Goal: Task Accomplishment & Management: Manage account settings

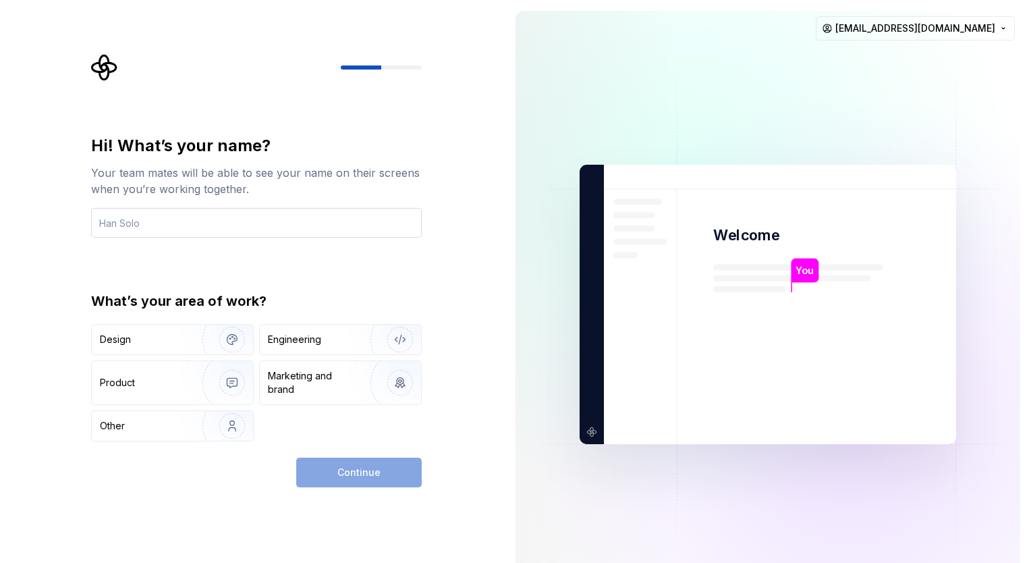
click at [140, 222] on input "text" at bounding box center [256, 223] width 331 height 30
type input "lnguyenthieu"
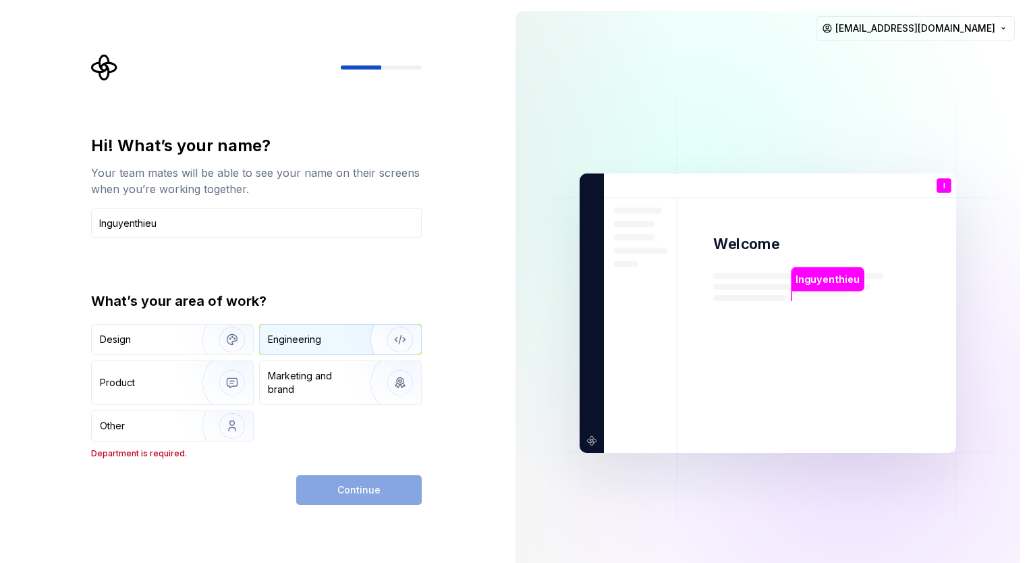
click at [276, 339] on div "Engineering" at bounding box center [294, 339] width 53 height 13
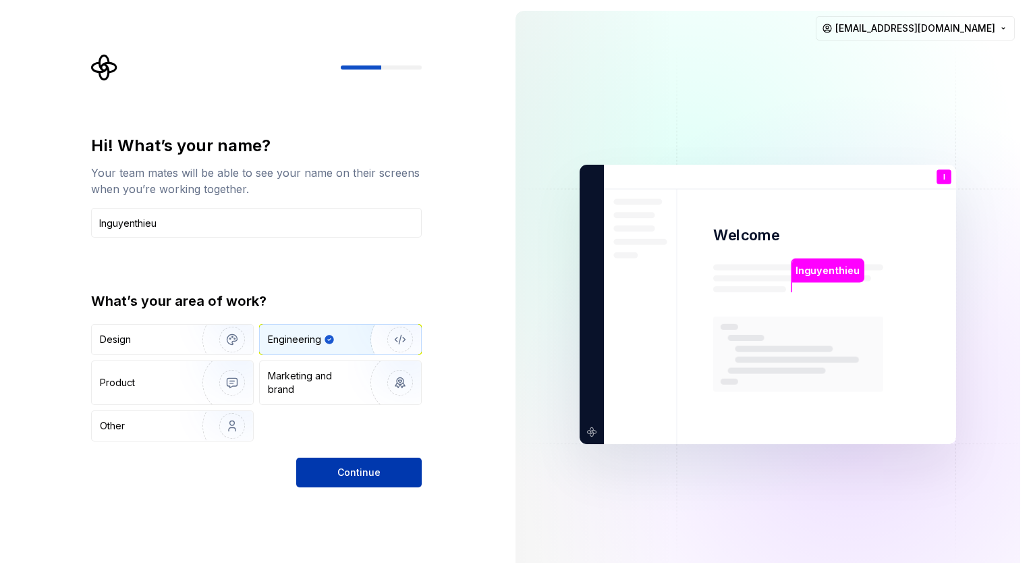
click at [337, 471] on button "Continue" at bounding box center [359, 473] width 126 height 30
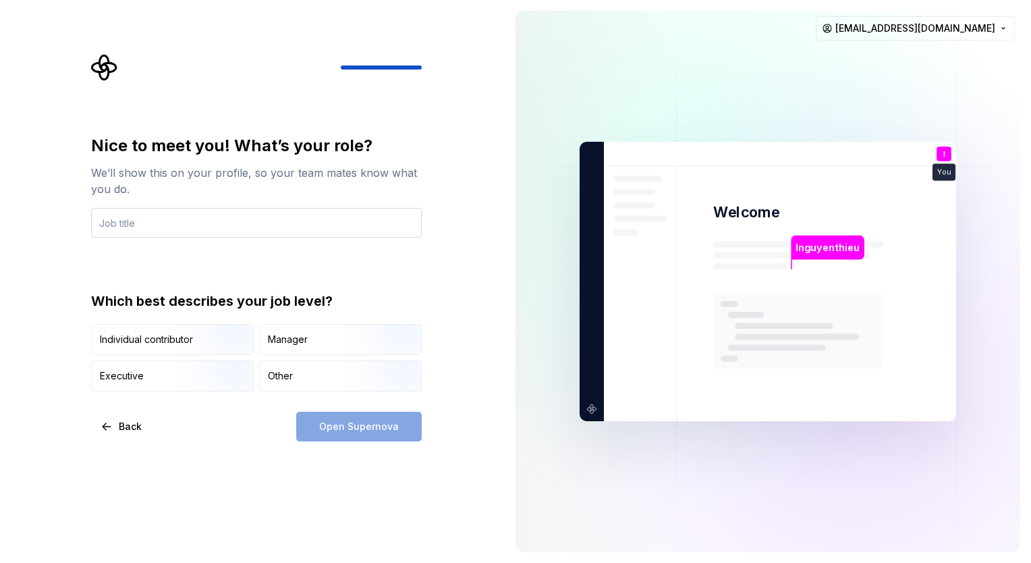
click at [215, 225] on input "text" at bounding box center [256, 223] width 331 height 30
type input "Developer"
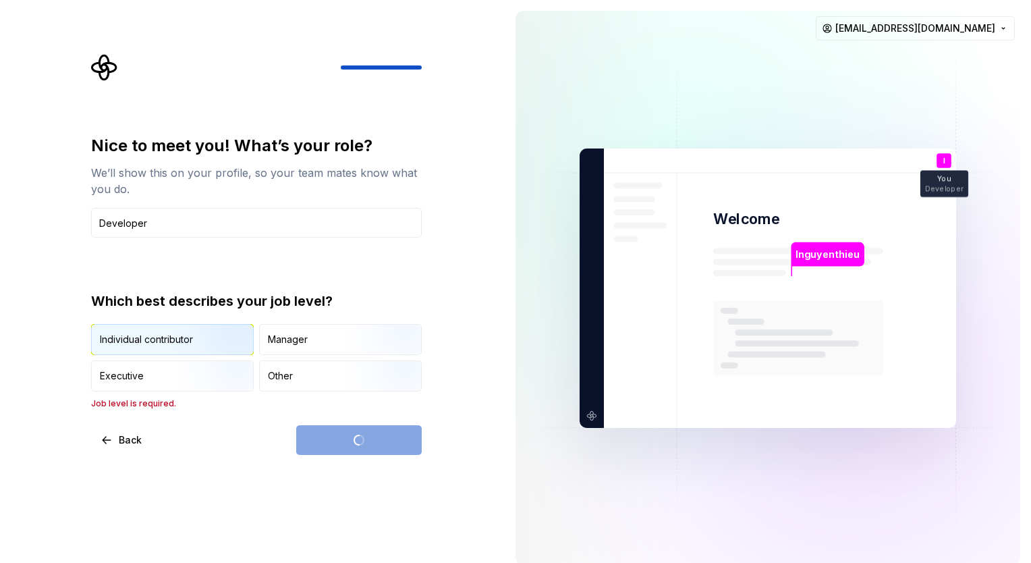
click at [183, 347] on img "button" at bounding box center [220, 356] width 86 height 90
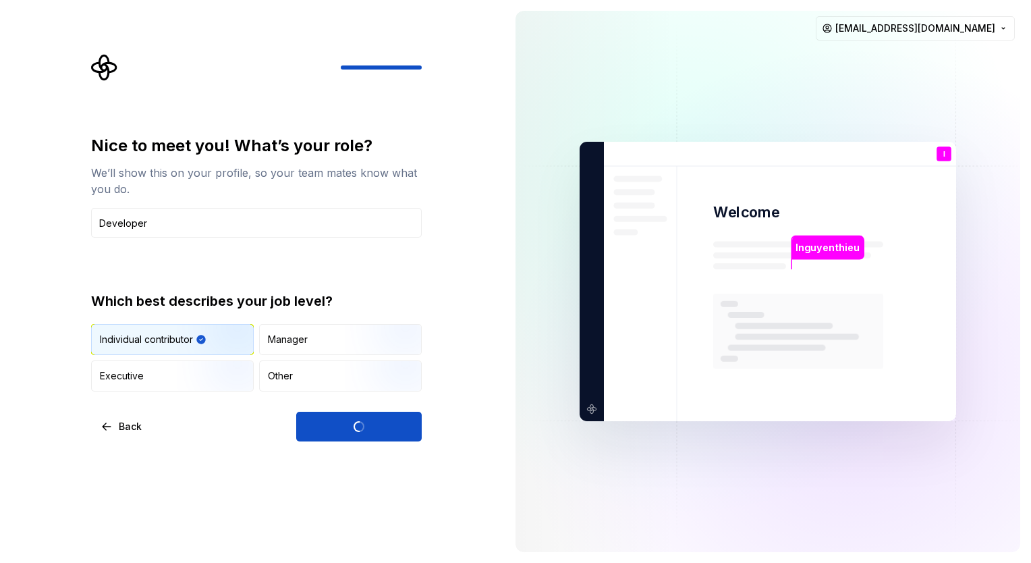
click at [314, 425] on div "Open Supernova" at bounding box center [359, 427] width 126 height 30
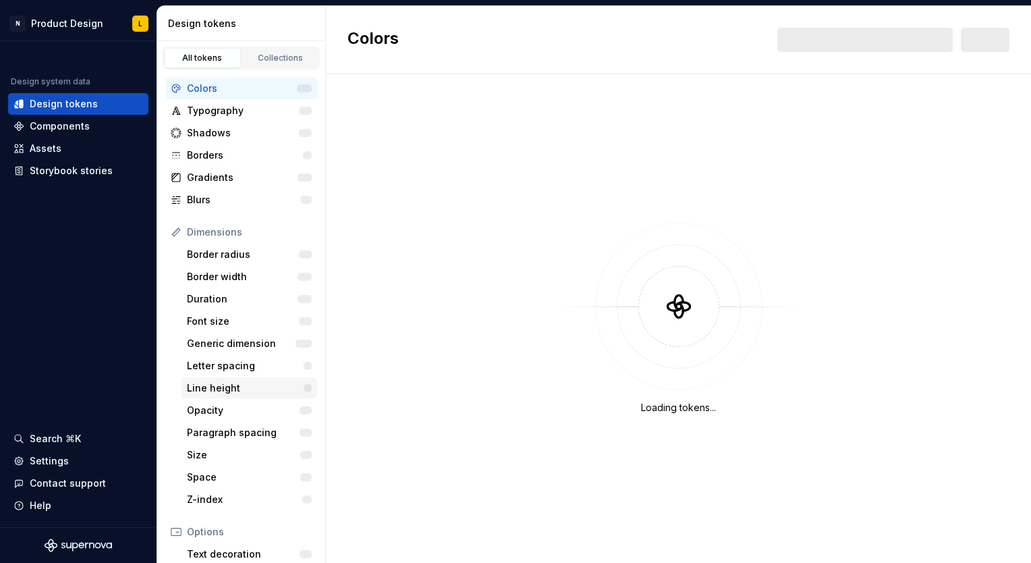
click at [281, 391] on div "Line height" at bounding box center [245, 387] width 117 height 13
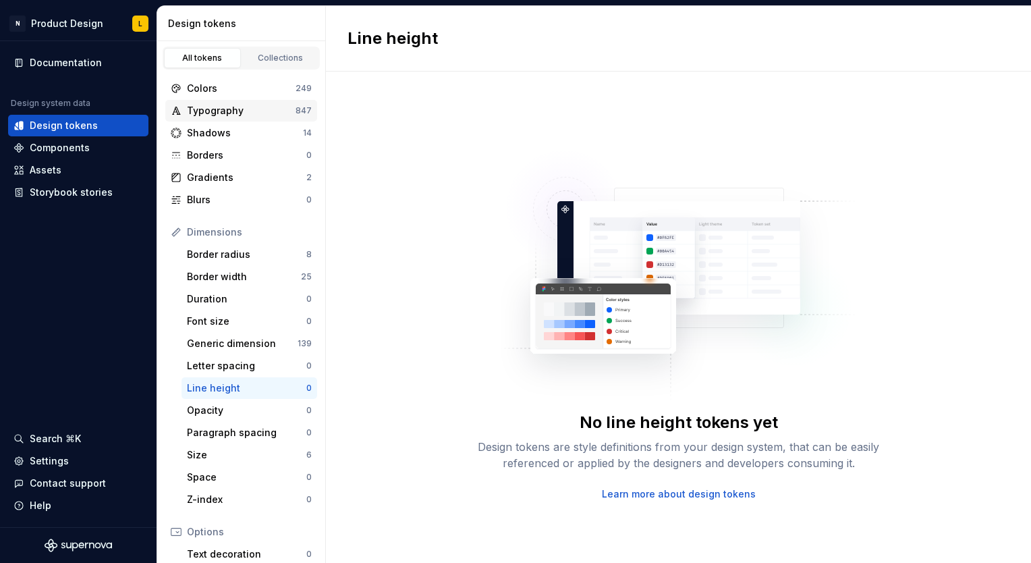
click at [244, 116] on div "Typography" at bounding box center [241, 110] width 109 height 13
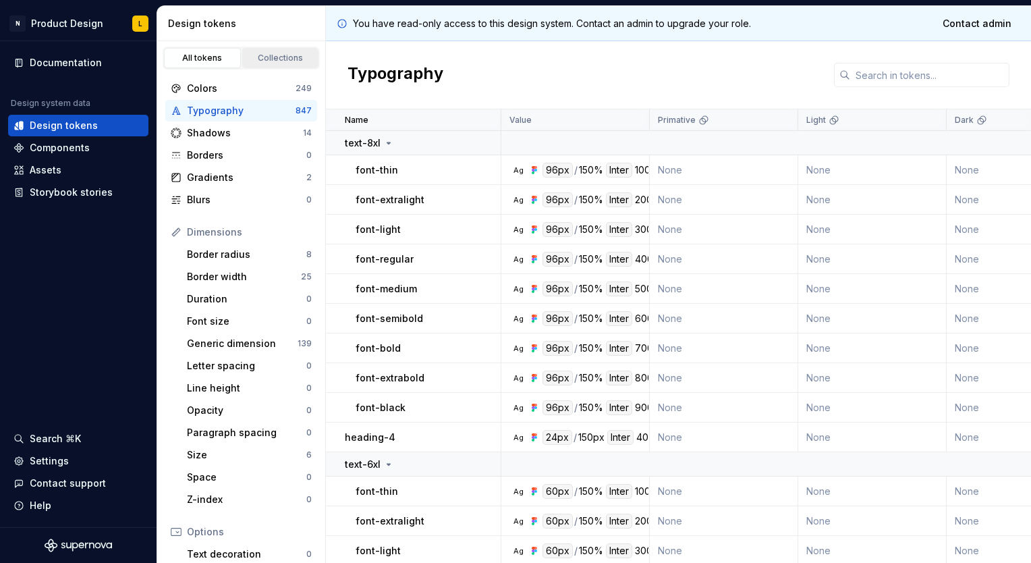
click at [273, 47] on div "All tokens Collections" at bounding box center [241, 58] width 157 height 23
click at [70, 148] on div "Components" at bounding box center [60, 147] width 60 height 13
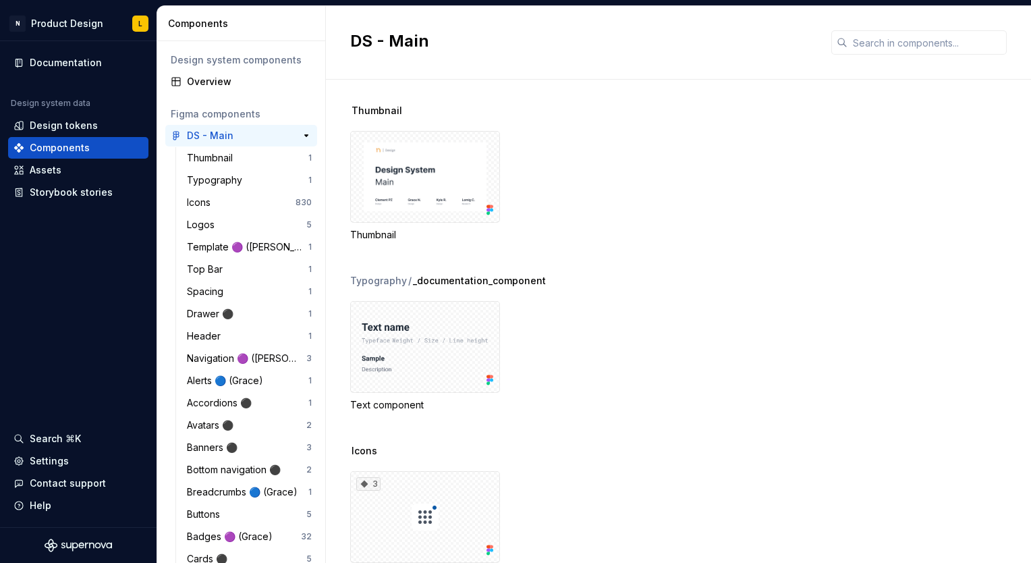
click at [246, 139] on div "DS - Main" at bounding box center [237, 135] width 101 height 13
click at [298, 138] on button "button" at bounding box center [306, 135] width 19 height 19
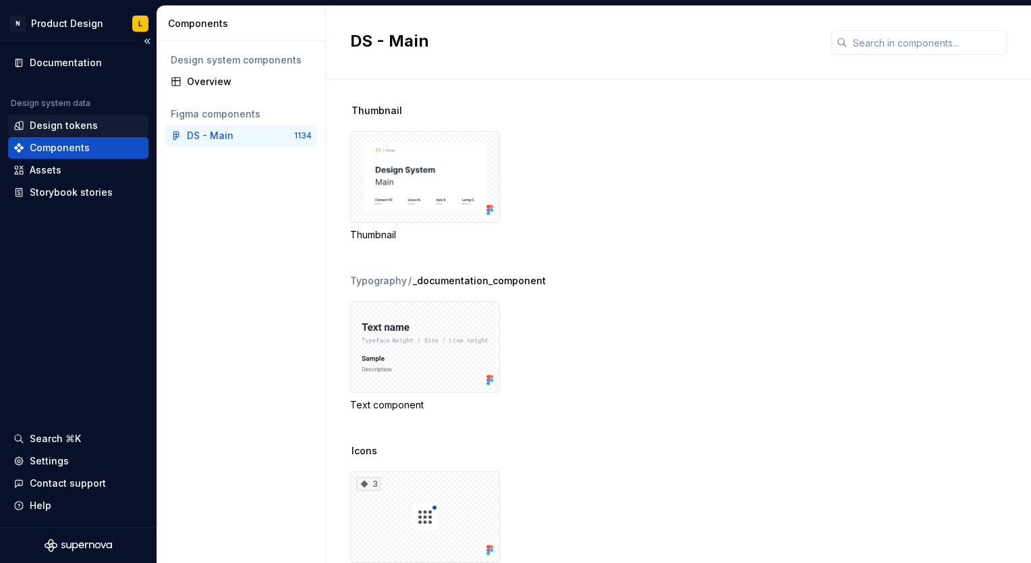
click at [76, 122] on div "Design tokens" at bounding box center [64, 125] width 68 height 13
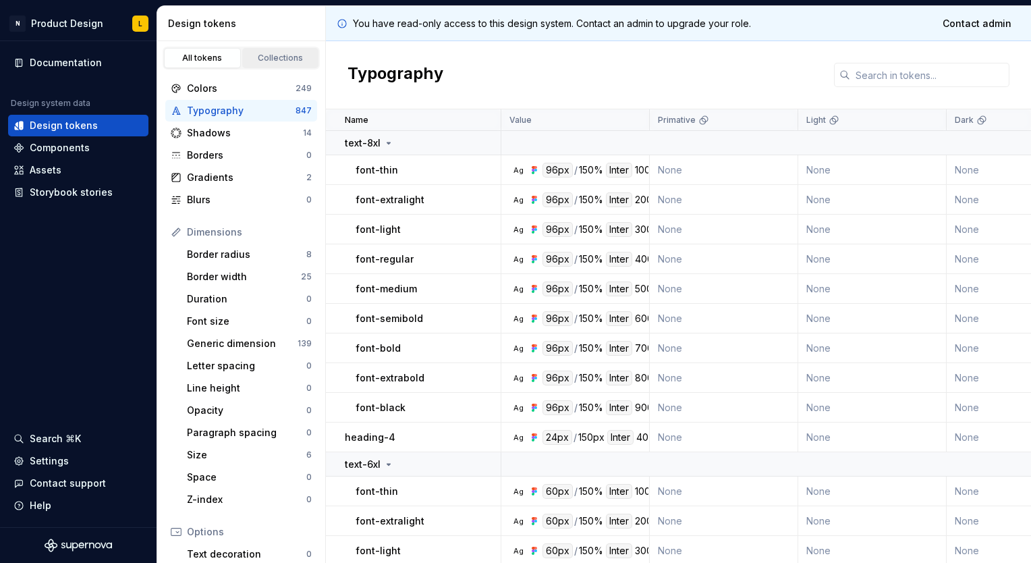
click at [289, 57] on div "Collections" at bounding box center [280, 58] width 67 height 11
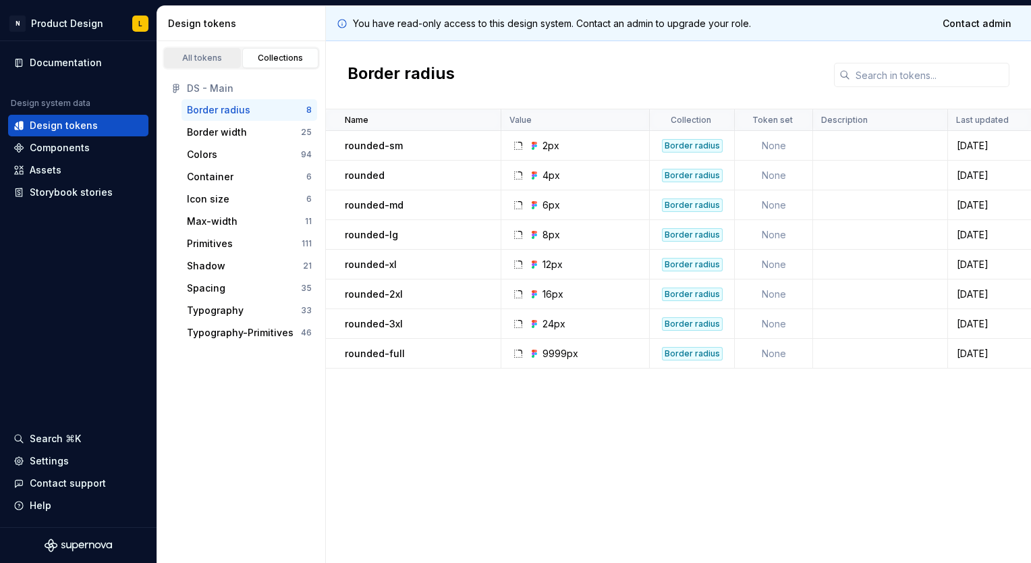
click at [201, 60] on div "All tokens" at bounding box center [202, 58] width 67 height 11
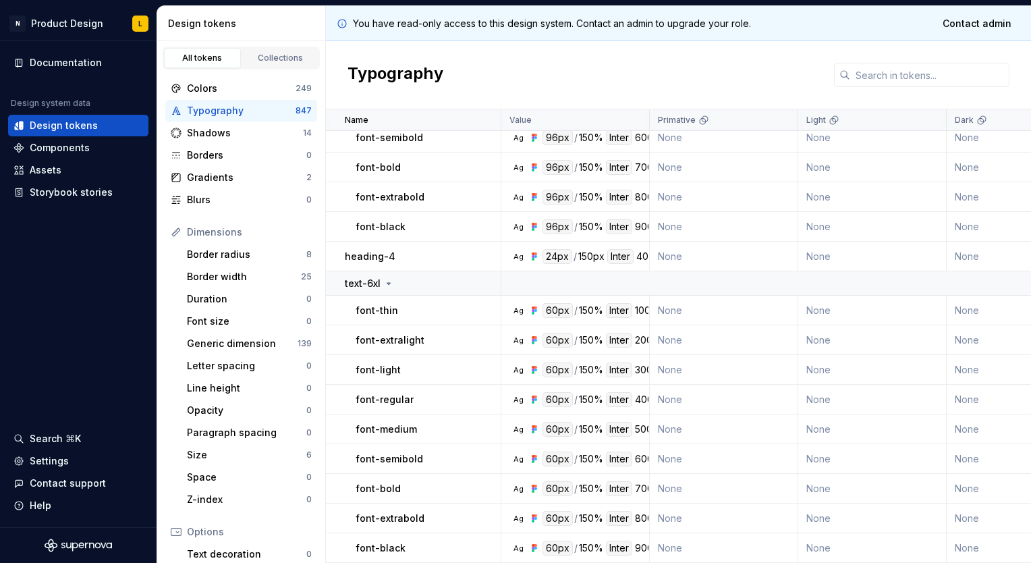
scroll to position [270, 0]
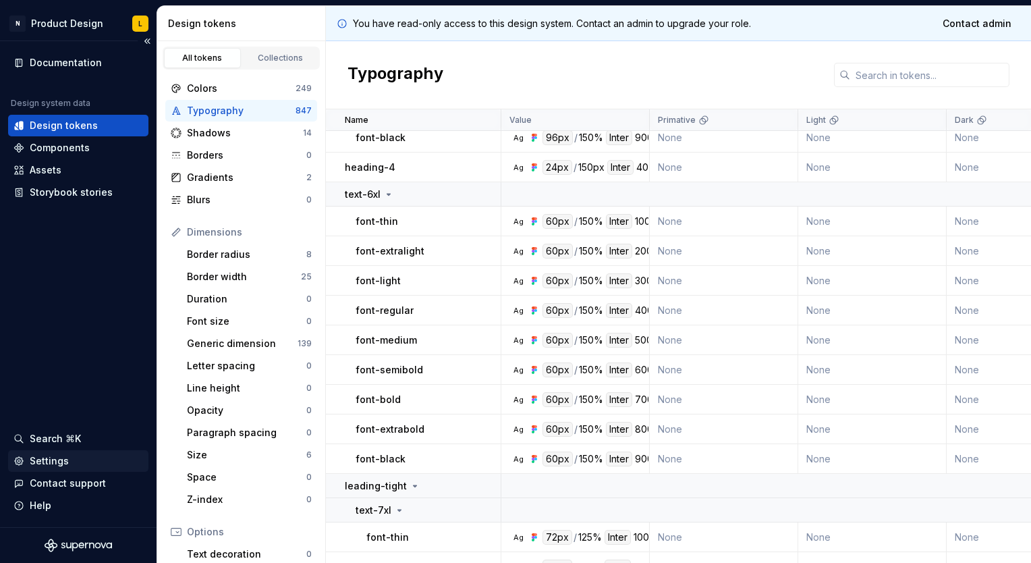
click at [86, 466] on div "Settings" at bounding box center [78, 460] width 130 height 13
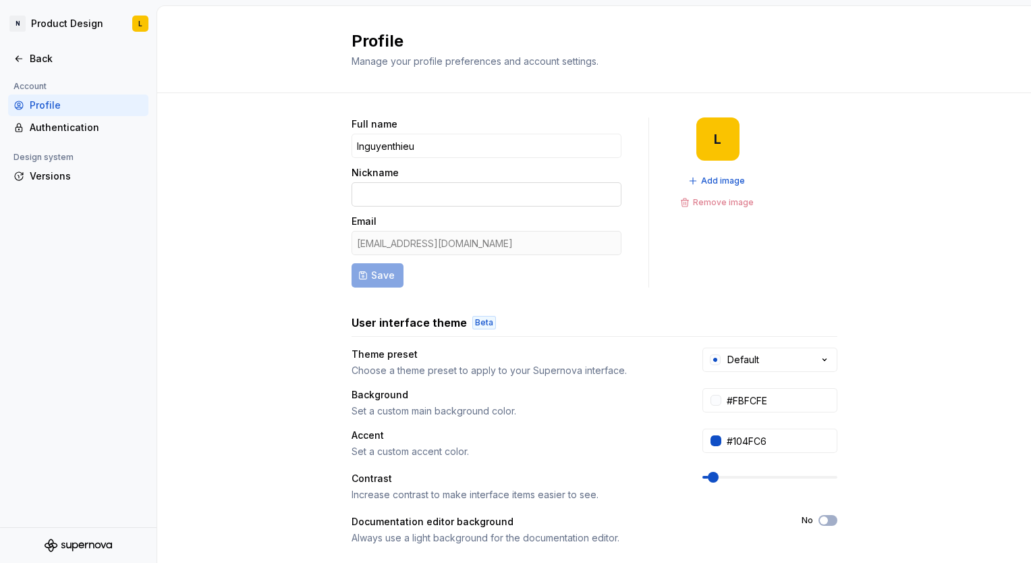
click at [456, 186] on input "Nickname" at bounding box center [487, 194] width 270 height 24
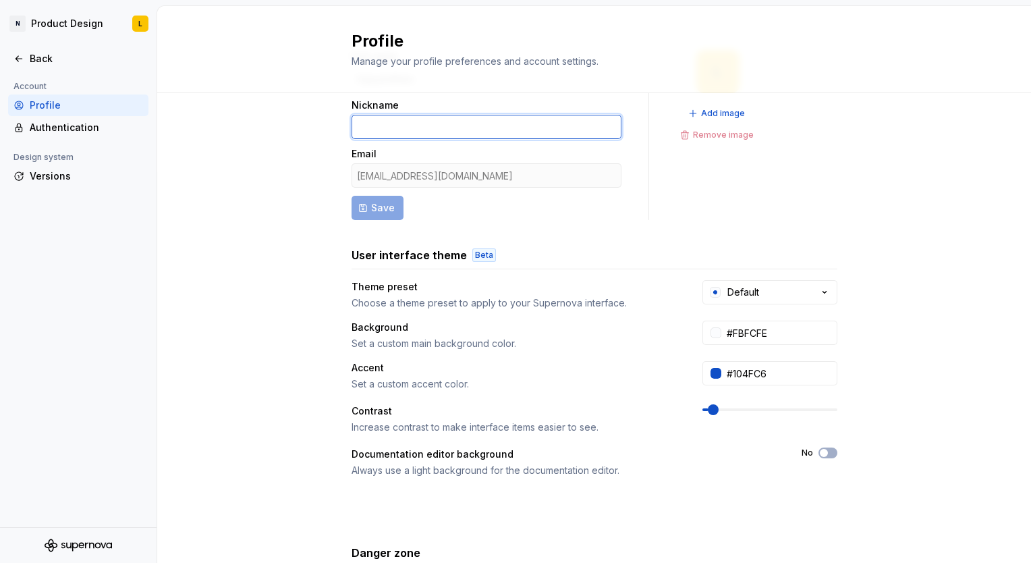
scroll to position [180, 0]
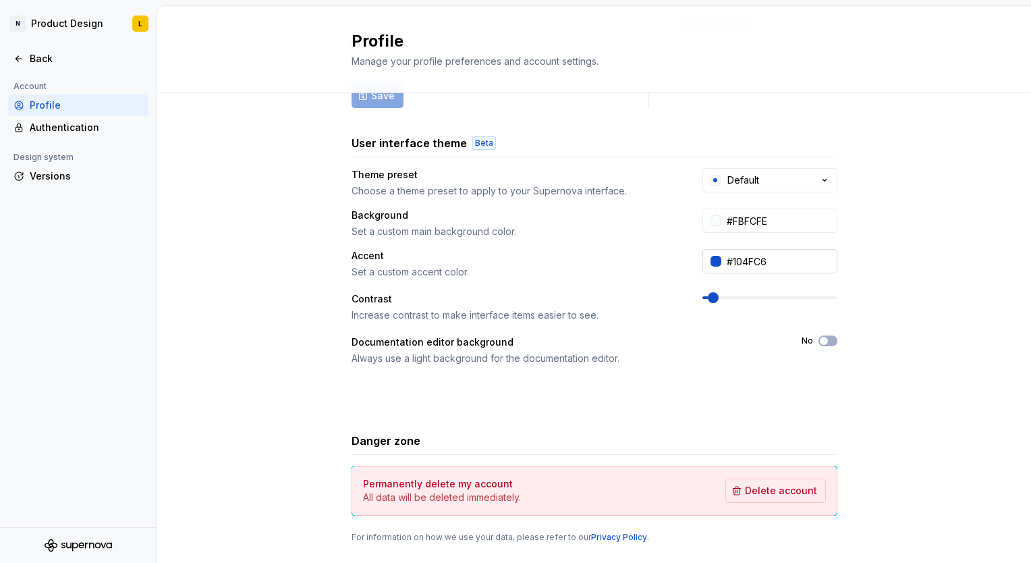
click at [744, 261] on input "#104FC6" at bounding box center [779, 261] width 116 height 24
click at [711, 256] on div at bounding box center [716, 261] width 11 height 11
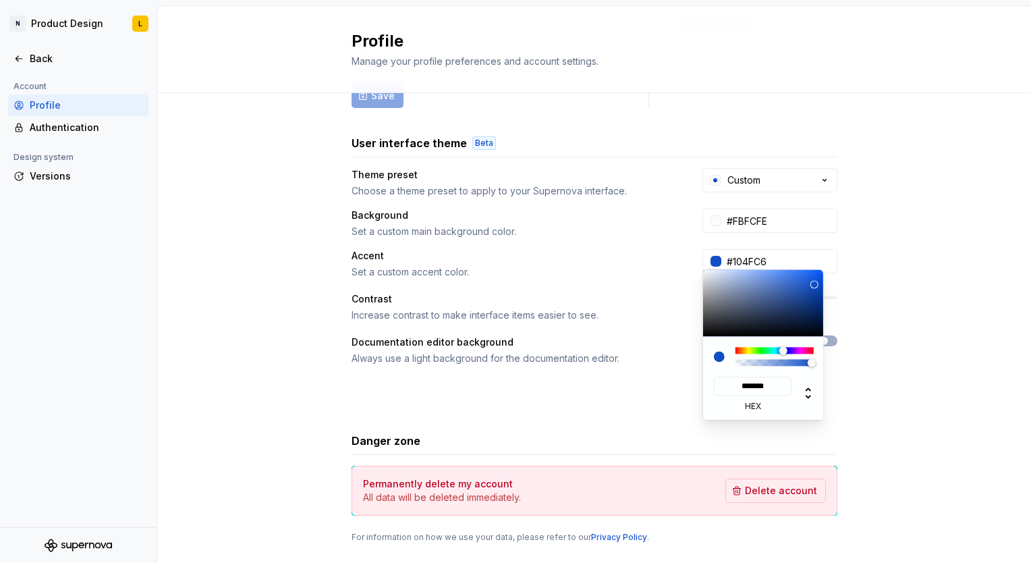
type input "#4D535D"
type input "*******"
click at [723, 312] on div at bounding box center [763, 302] width 121 height 67
type input "#7B889E"
type input "*******"
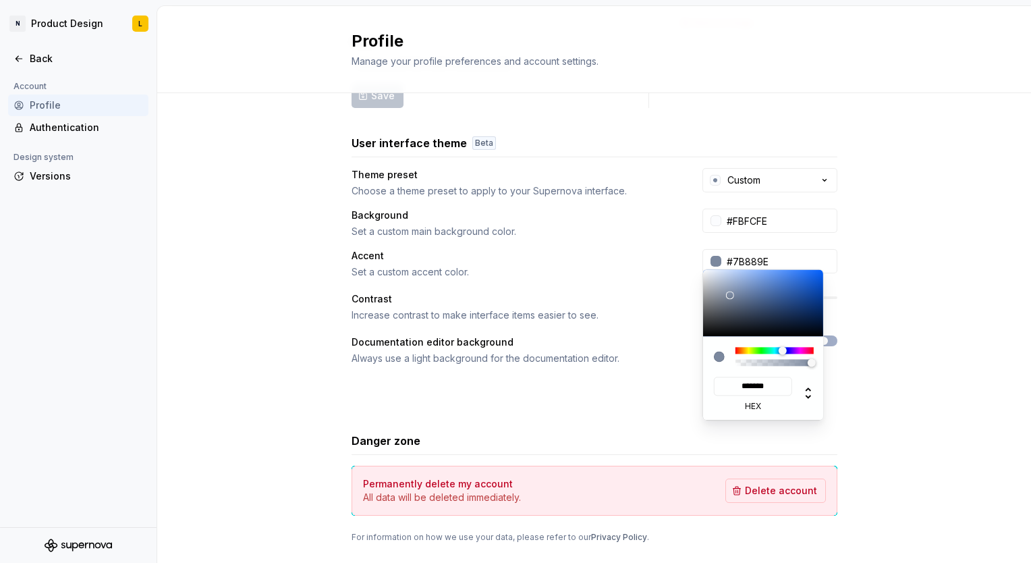
type input "#8291AA"
type input "*******"
type input "#8AA0C4"
type input "*******"
type input "#90A8CF"
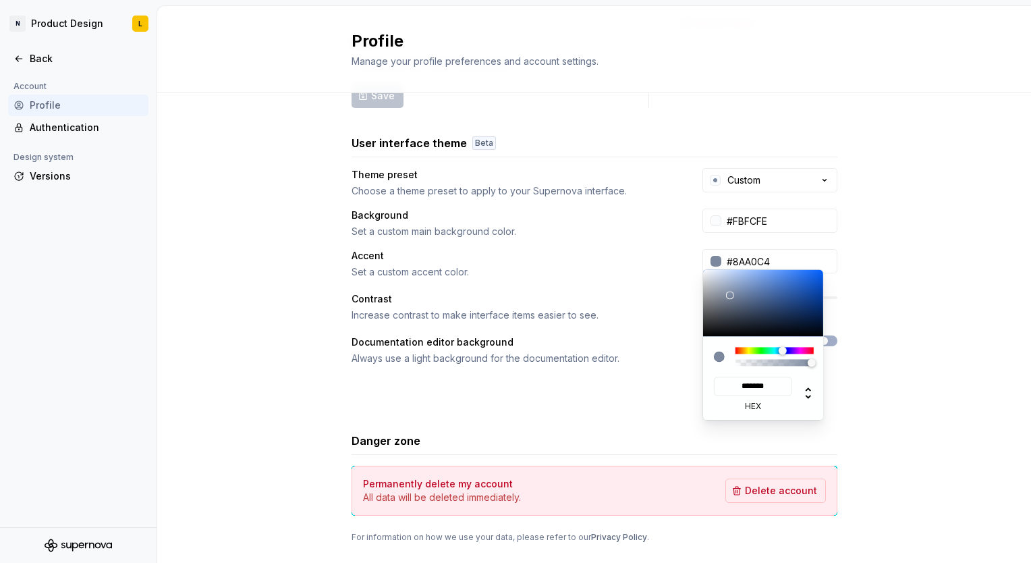
type input "*******"
type input "#55657F"
type input "*******"
type input "#404D62"
type input "*******"
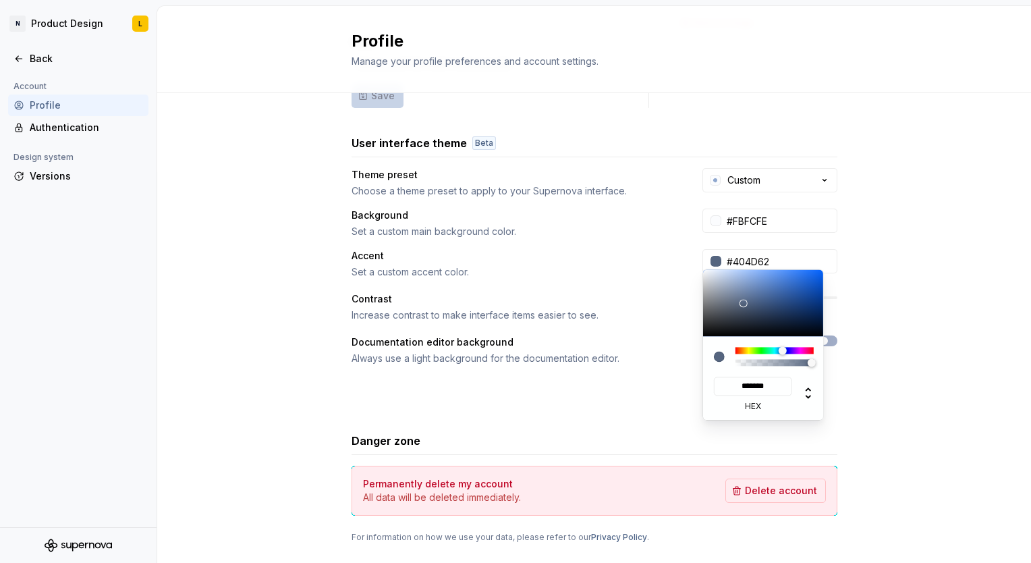
type input "#3D495D"
type input "*******"
type input "#343F50"
type input "*******"
type input "#2F3949"
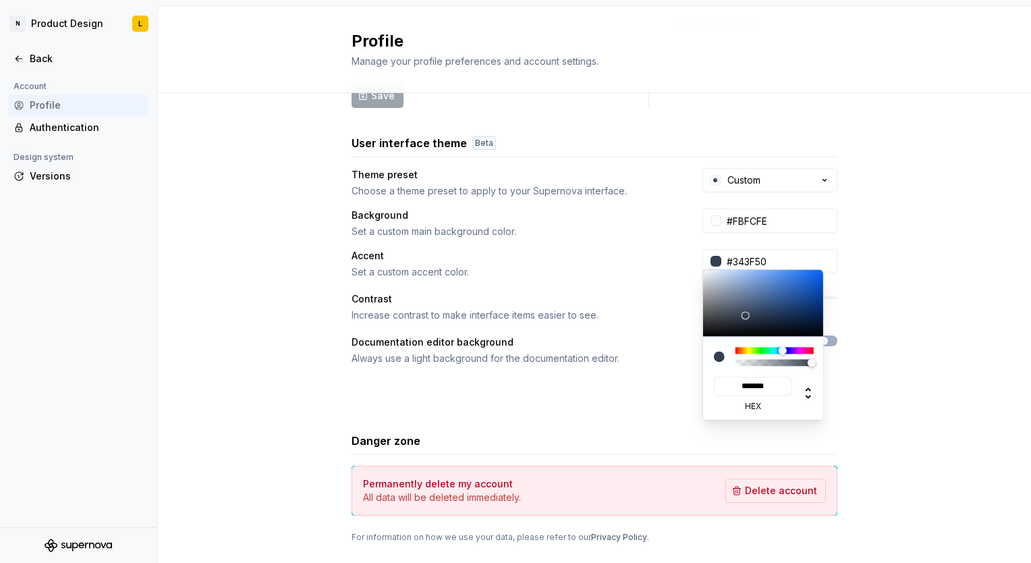
type input "*******"
type input "#2D3746"
type input "*******"
type input "#212A37"
type input "*******"
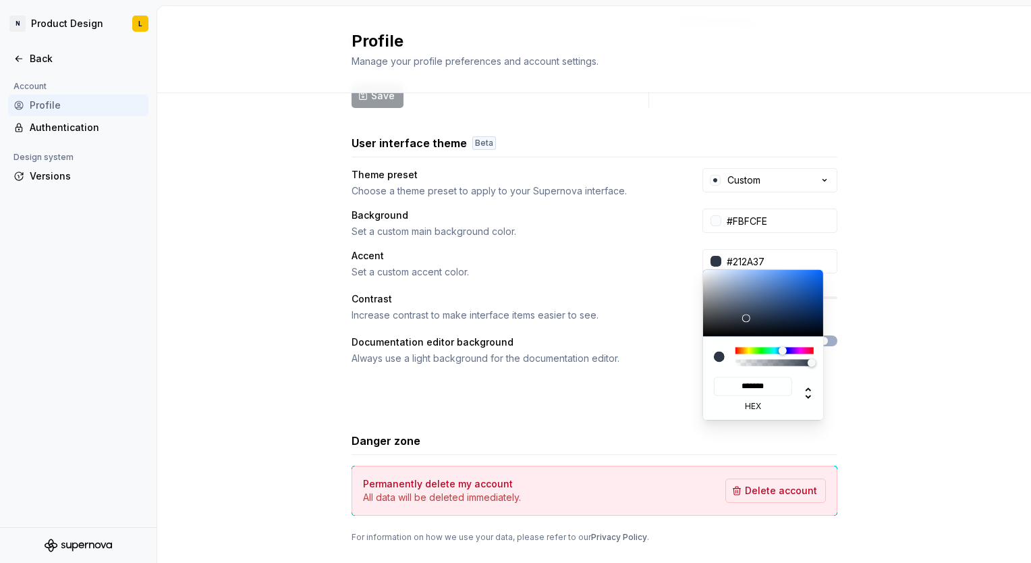
type input "#0B0E13"
type input "*******"
type input "#000000"
type input "*******"
type input "#0B1018"
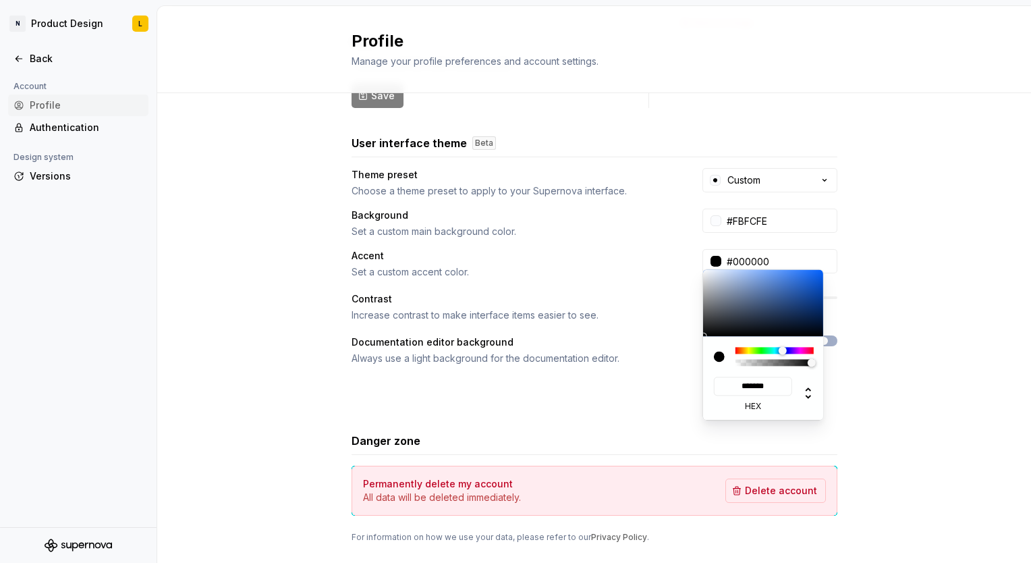
type input "*******"
type input "#0D141F"
type input "*******"
type input "#10151D"
type input "*******"
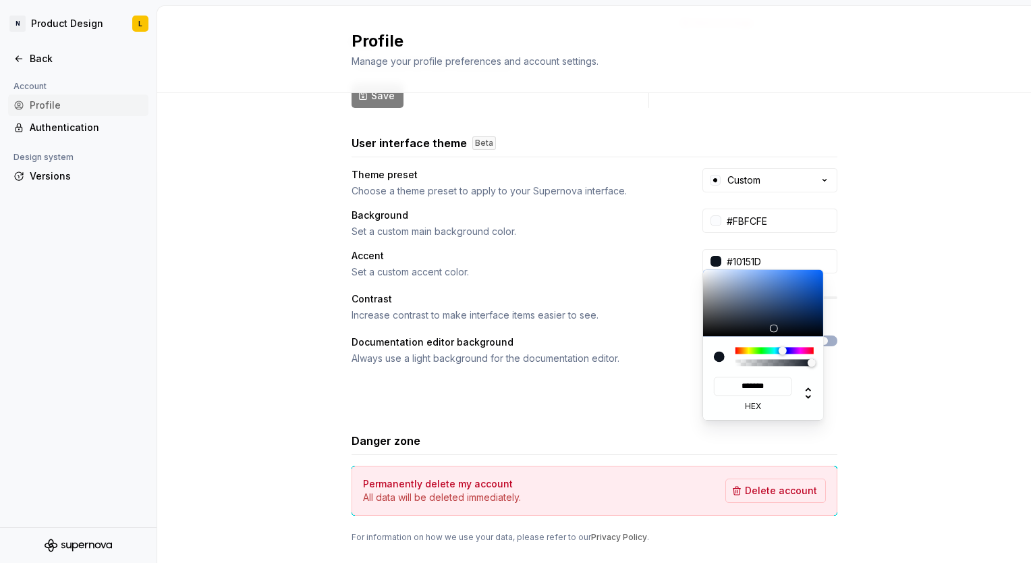
type input "#14171D"
type input "*******"
type input "#181B1F"
type input "*******"
type input "#1C1F22"
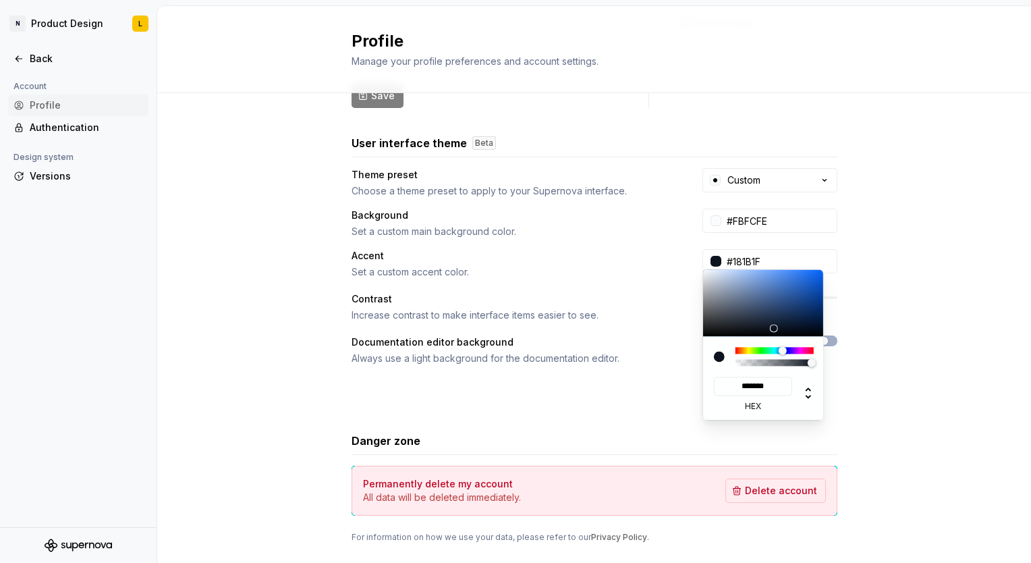
type input "*******"
type input "#1E2022"
type input "*******"
type input "#1F2022"
type input "*******"
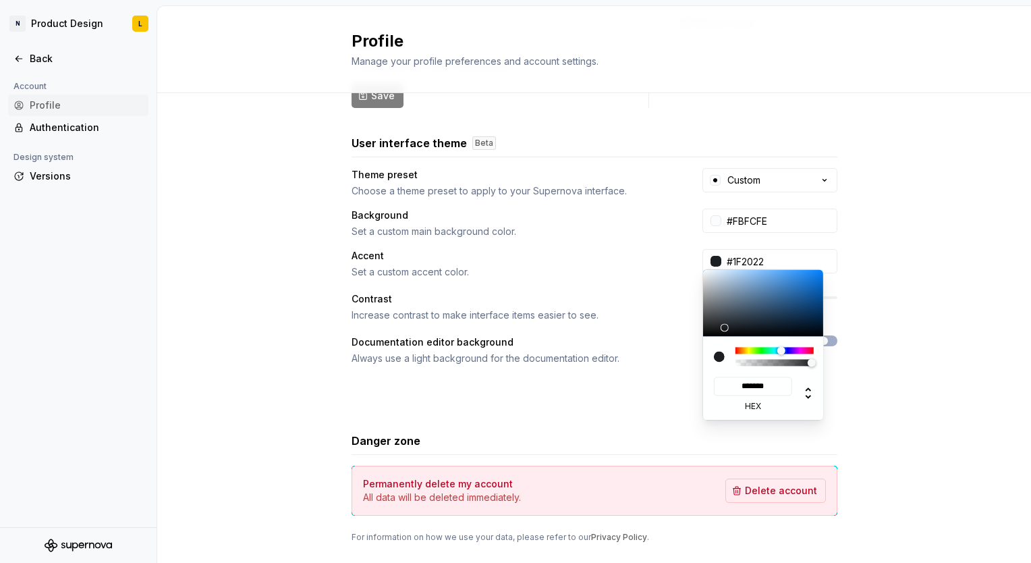
type input "#1C1D1F"
type input "*******"
type input "#18191A"
type input "*******"
type input "#080808"
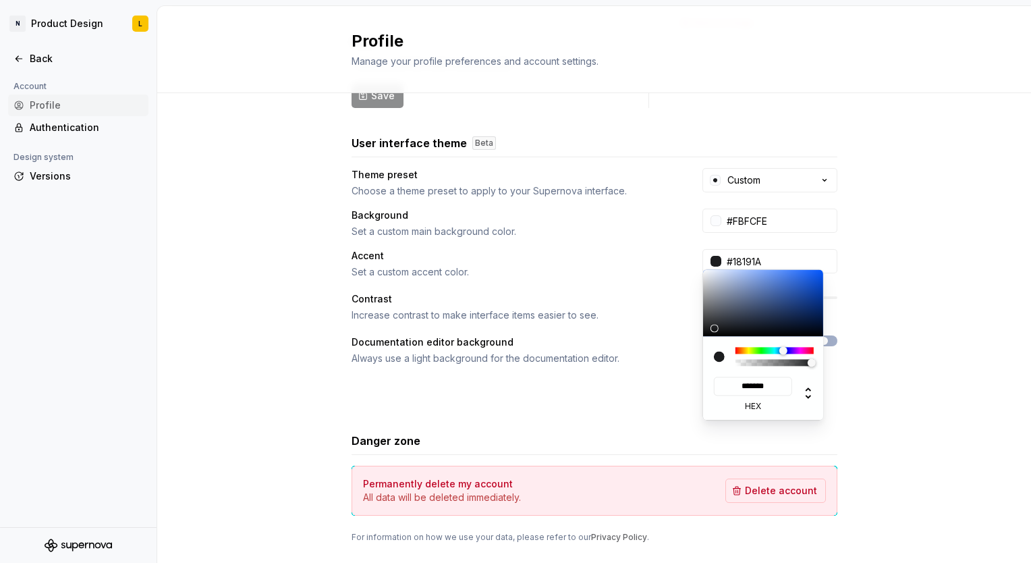
type input "*******"
type input "#000001"
type input "*******"
type input "#000000"
type input "*******"
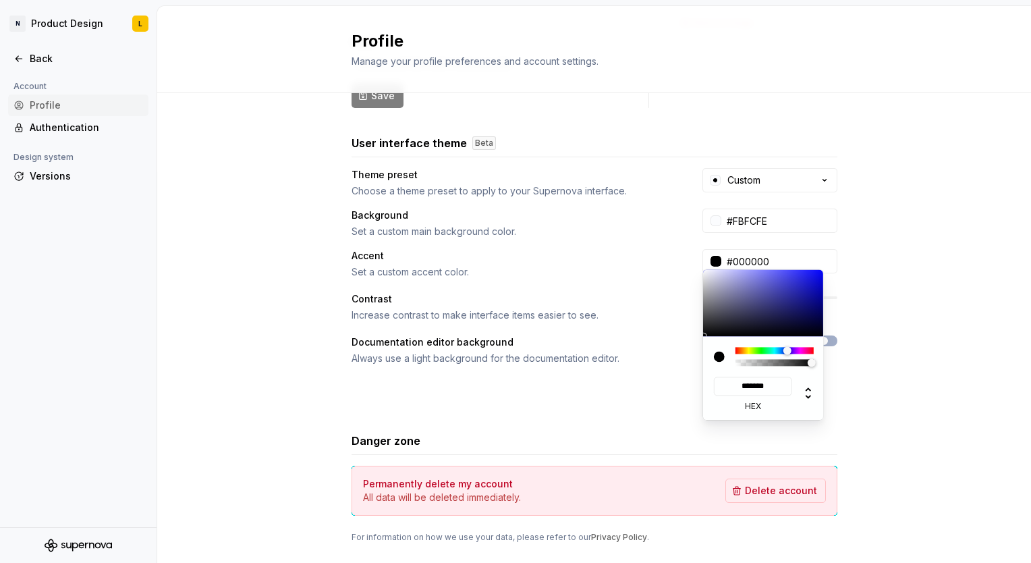
drag, startPoint x: 730, startPoint y: 295, endPoint x: 704, endPoint y: 352, distance: 62.8
click at [704, 352] on div "******* hex" at bounding box center [763, 344] width 121 height 150
type input "#25252F"
type input "*******"
click at [729, 324] on div at bounding box center [763, 302] width 121 height 67
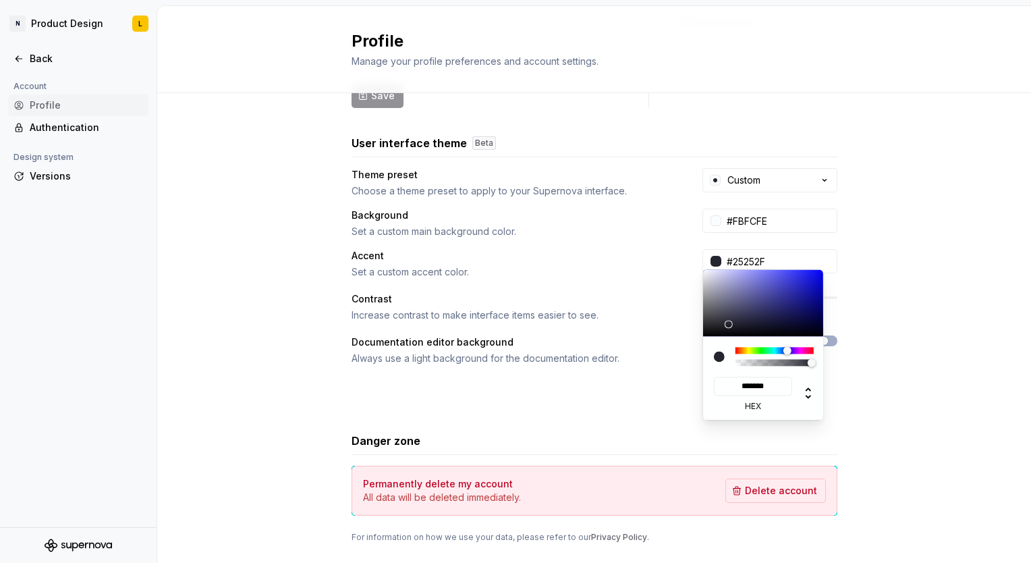
click at [868, 240] on html "N Product Design L Back Account Profile Authentication Design system Versions P…" at bounding box center [515, 281] width 1031 height 563
click at [575, 365] on html "N Product Design L Back Account Profile Authentication Design system Versions P…" at bounding box center [515, 281] width 1031 height 563
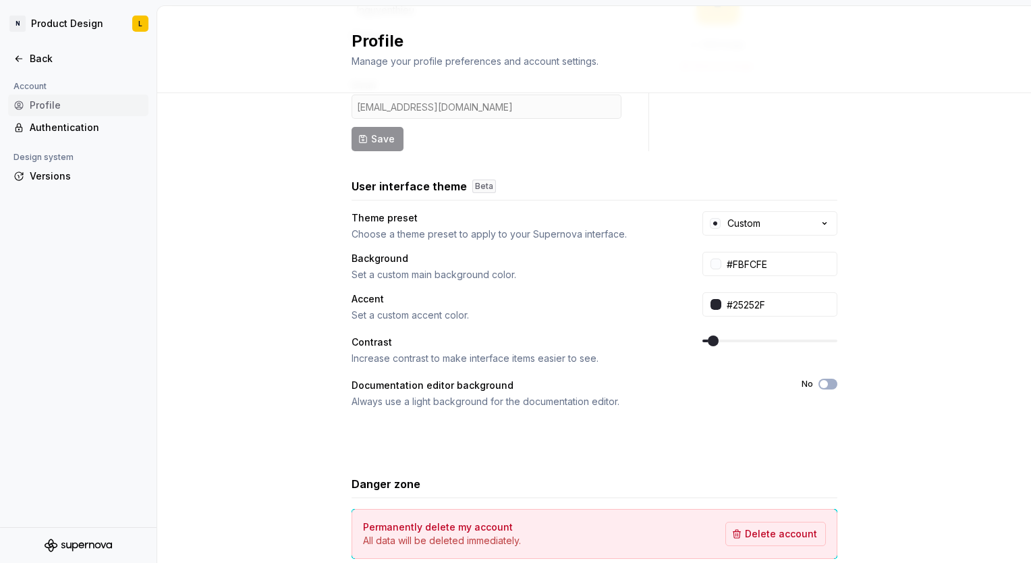
scroll to position [45, 0]
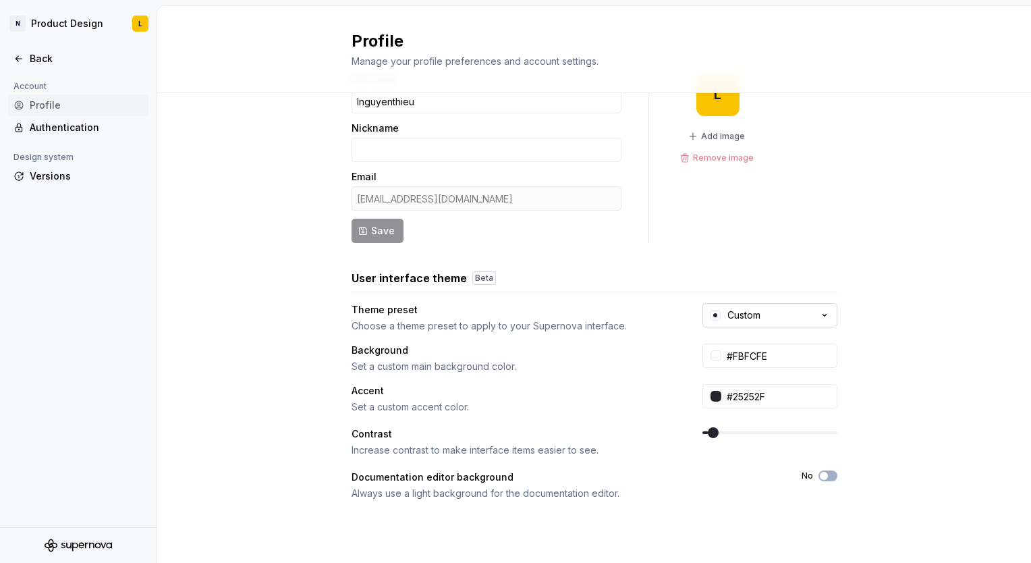
click at [728, 312] on div "Custom" at bounding box center [744, 314] width 33 height 13
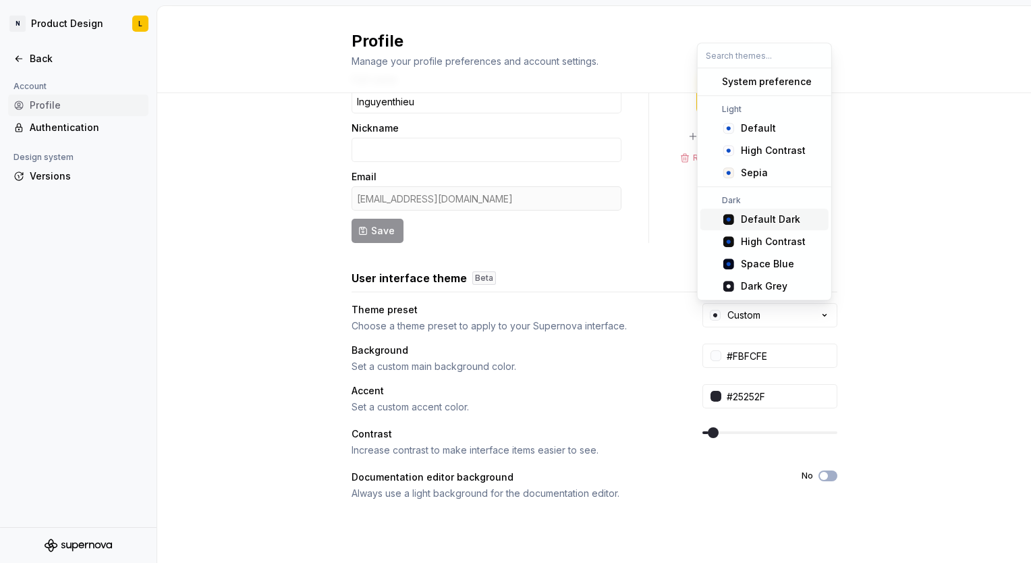
click at [796, 223] on div "Default Dark" at bounding box center [770, 219] width 59 height 13
type input "#101010"
type input "#104FC6"
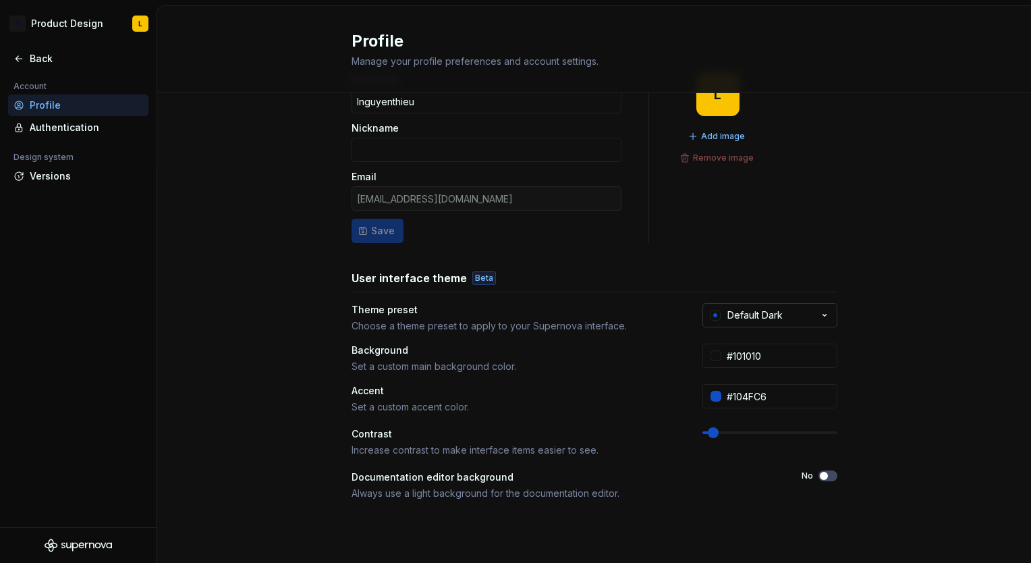
click at [755, 306] on button "Default Dark" at bounding box center [770, 315] width 135 height 24
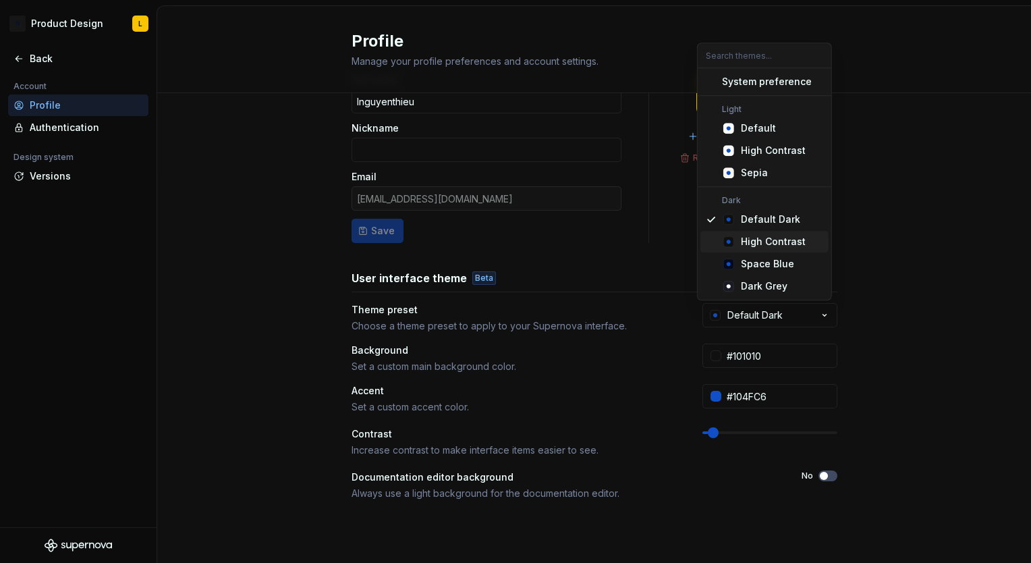
click at [800, 246] on div "High Contrast" at bounding box center [773, 241] width 65 height 13
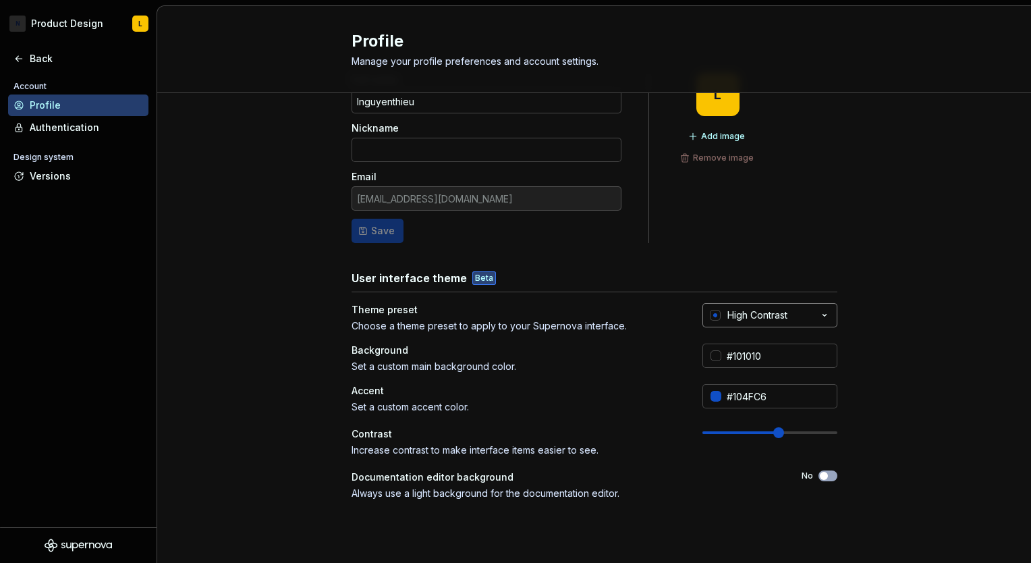
click at [779, 315] on div "High Contrast" at bounding box center [758, 314] width 60 height 13
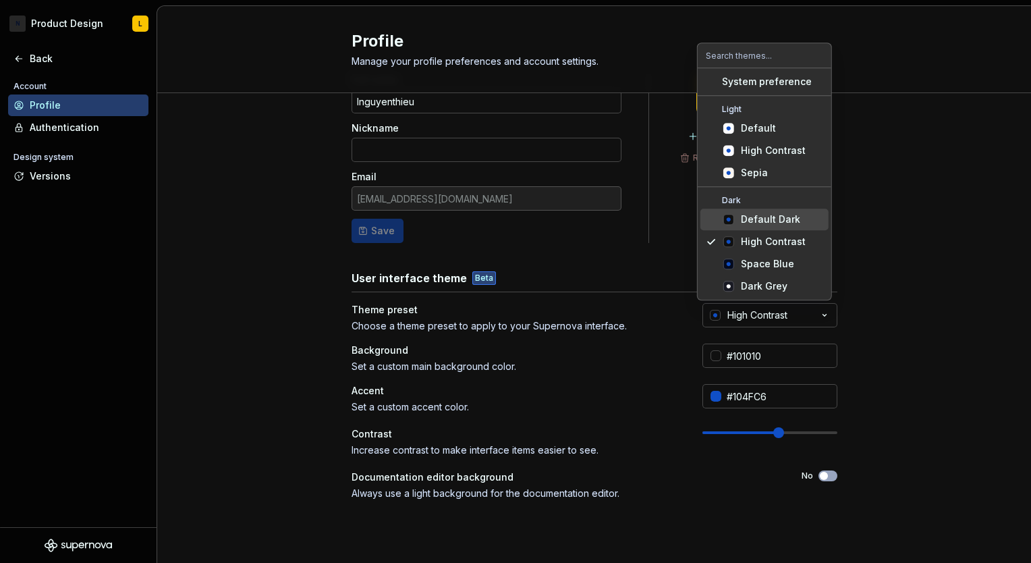
click at [775, 229] on span "Default Dark" at bounding box center [765, 220] width 128 height 22
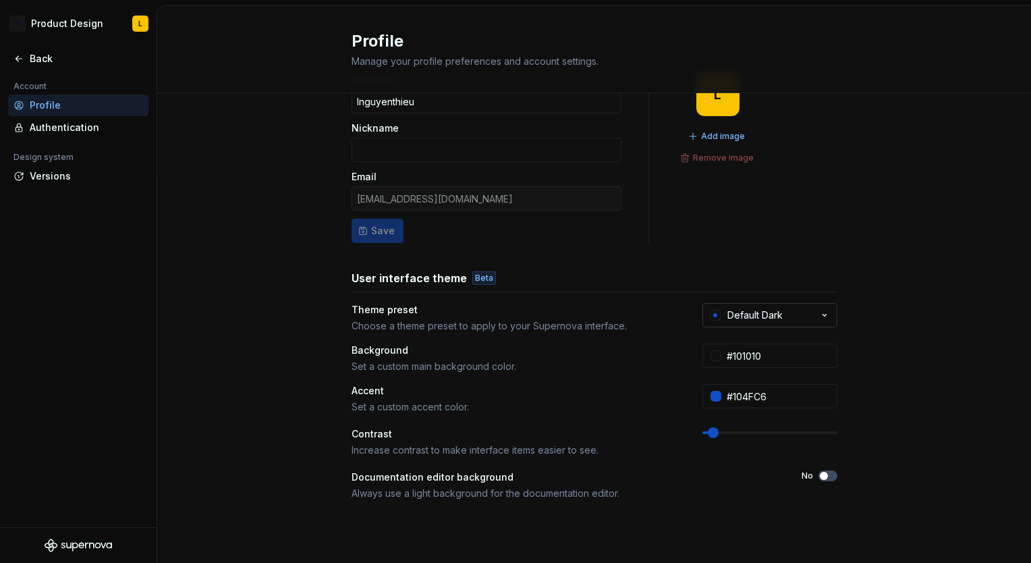
click at [769, 315] on div "Default Dark" at bounding box center [755, 314] width 55 height 13
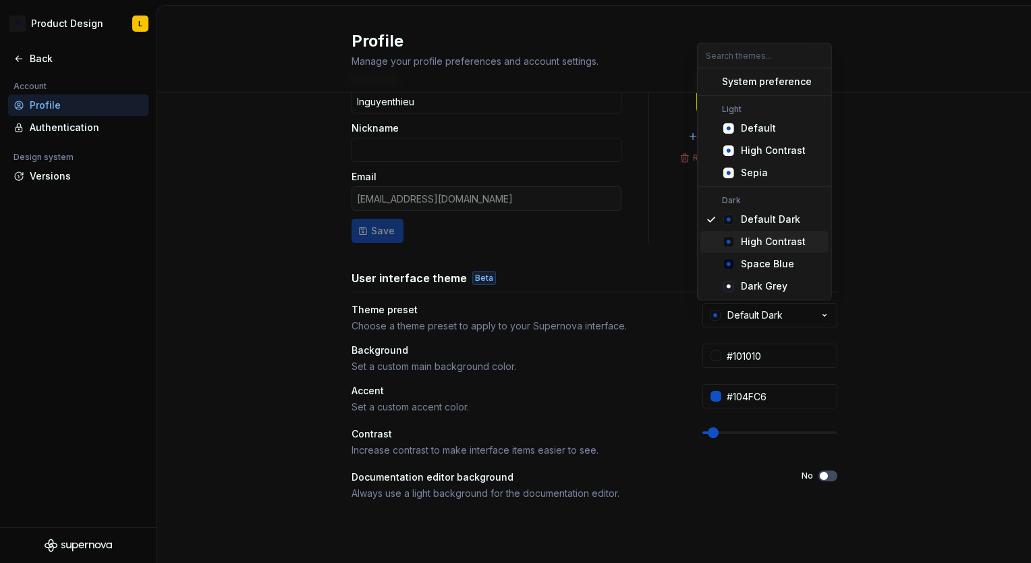
click at [761, 241] on div "High Contrast" at bounding box center [773, 241] width 65 height 13
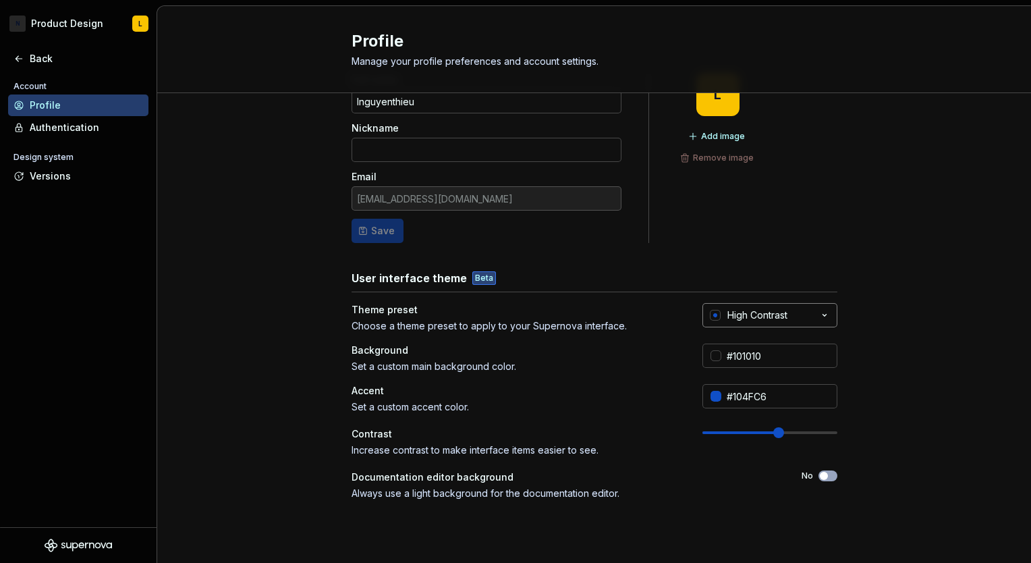
click at [748, 314] on div "High Contrast" at bounding box center [758, 314] width 60 height 13
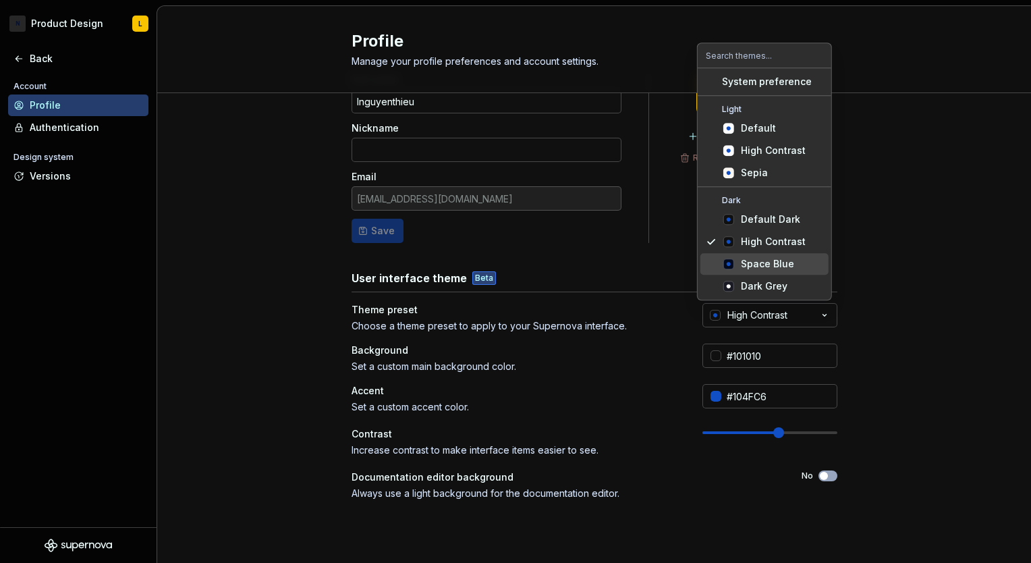
click at [763, 266] on div "Space Blue" at bounding box center [767, 263] width 53 height 13
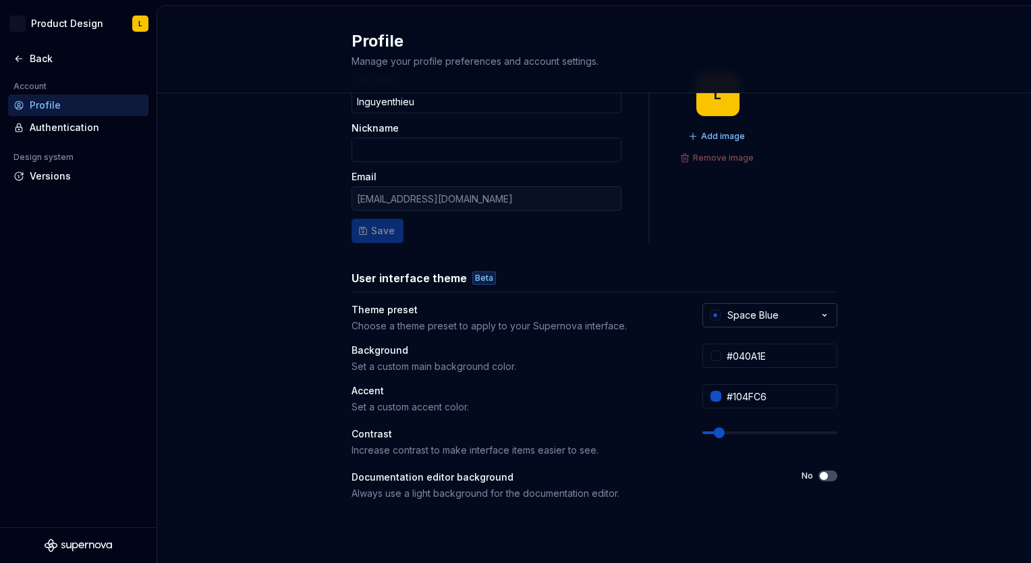
click at [755, 306] on button "Space Blue" at bounding box center [770, 315] width 135 height 24
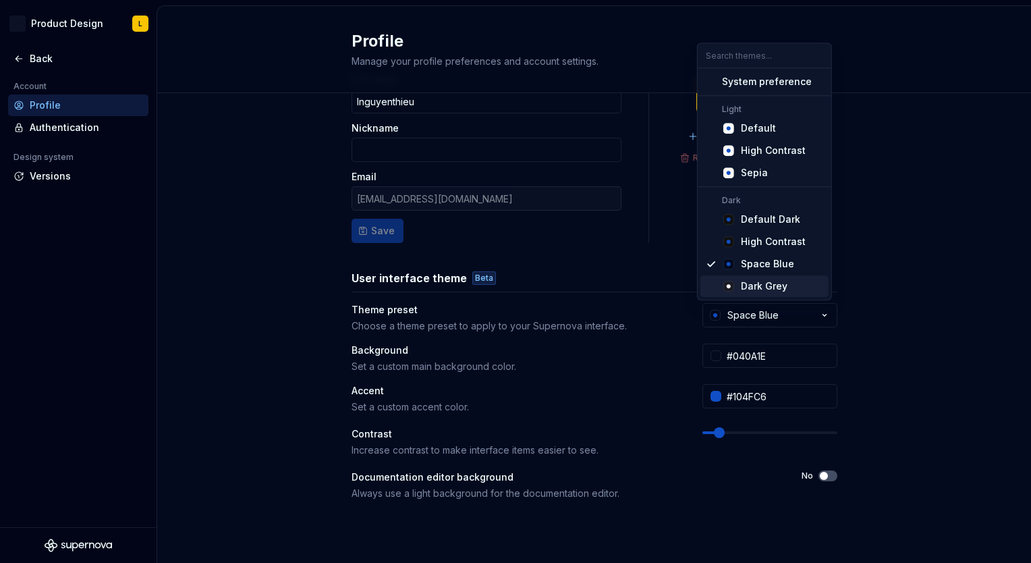
click at [754, 290] on div "Dark Grey" at bounding box center [764, 285] width 47 height 13
type input "#191A23"
type input "#FFFFFF"
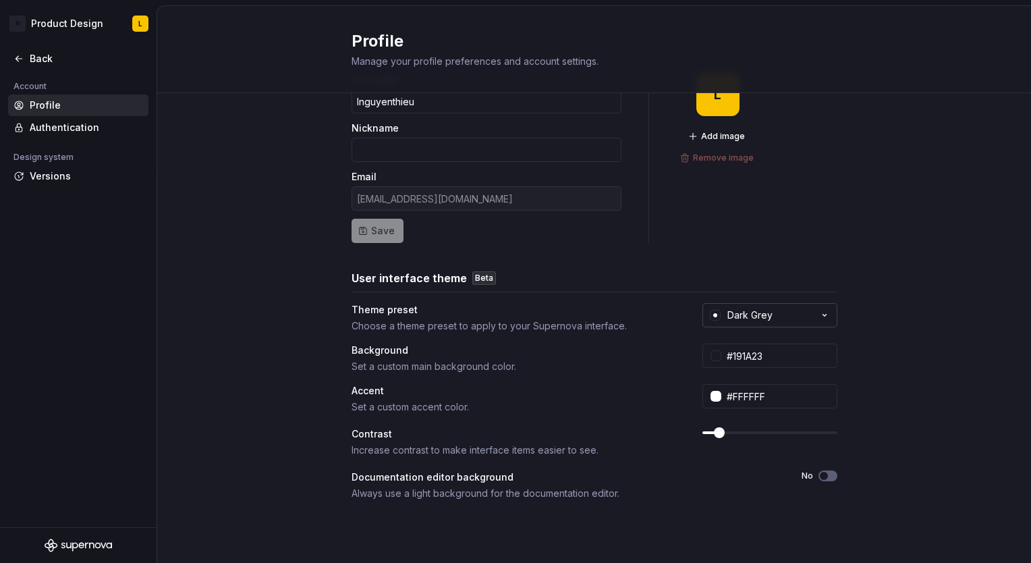
click at [764, 321] on button "Dark Grey" at bounding box center [770, 315] width 135 height 24
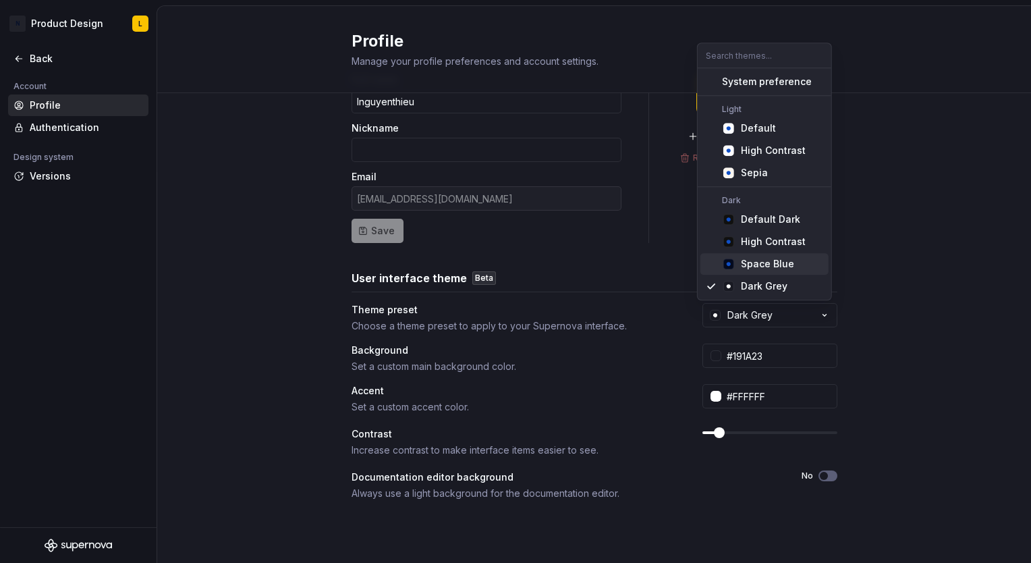
click at [757, 263] on div "Space Blue" at bounding box center [767, 263] width 53 height 13
type input "#040A1E"
type input "#104FC6"
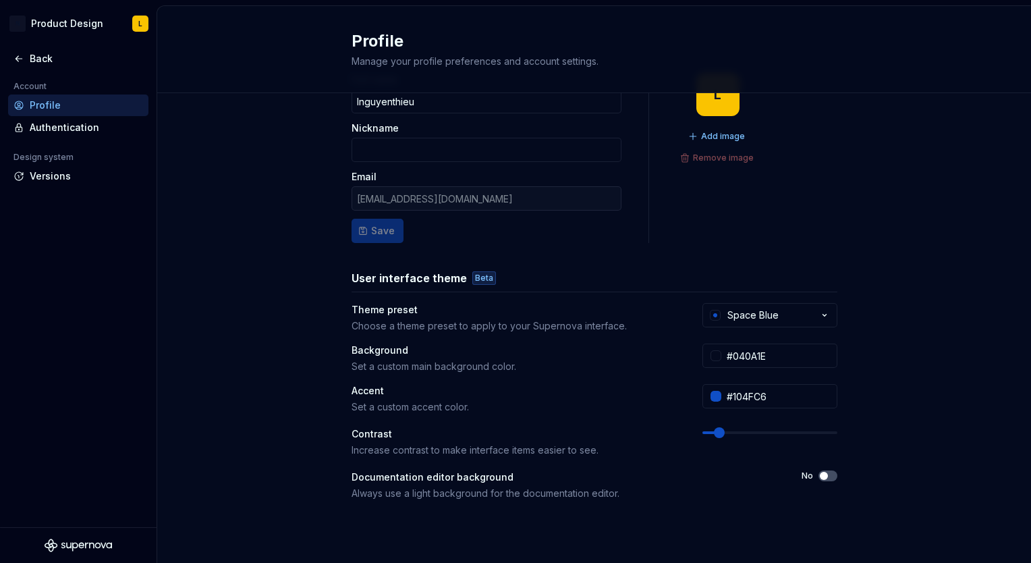
click at [847, 266] on div "Full name lnguyenthieu Nickname Email [EMAIL_ADDRESS][DOMAIN_NAME] Save L Add i…" at bounding box center [594, 389] width 874 height 680
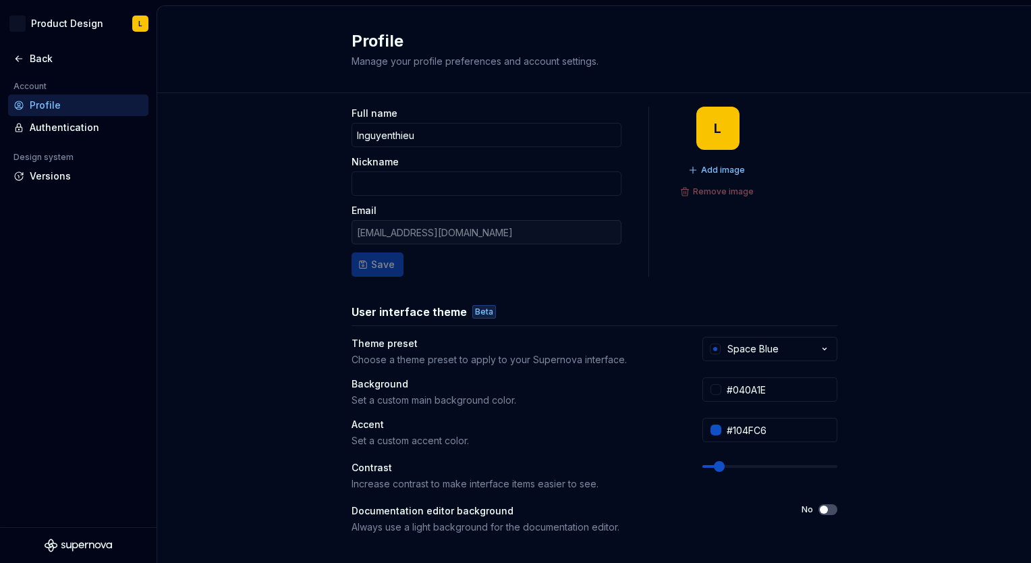
scroll to position [0, 0]
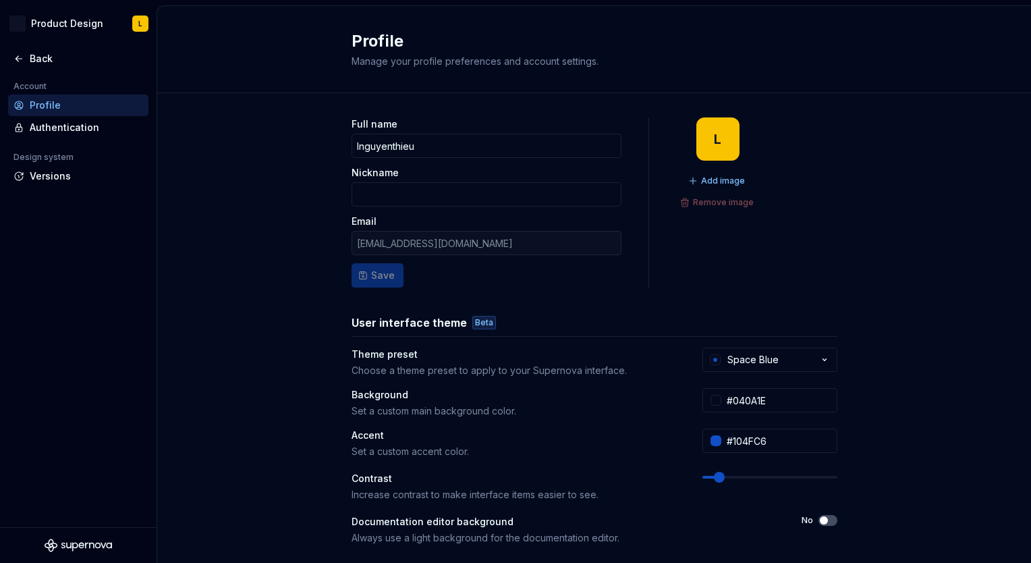
click at [237, 290] on div "Full name lnguyenthieu Nickname Email [EMAIL_ADDRESS][DOMAIN_NAME] Save L Add i…" at bounding box center [594, 433] width 874 height 680
click at [378, 193] on input "Nickname" at bounding box center [487, 194] width 270 height 24
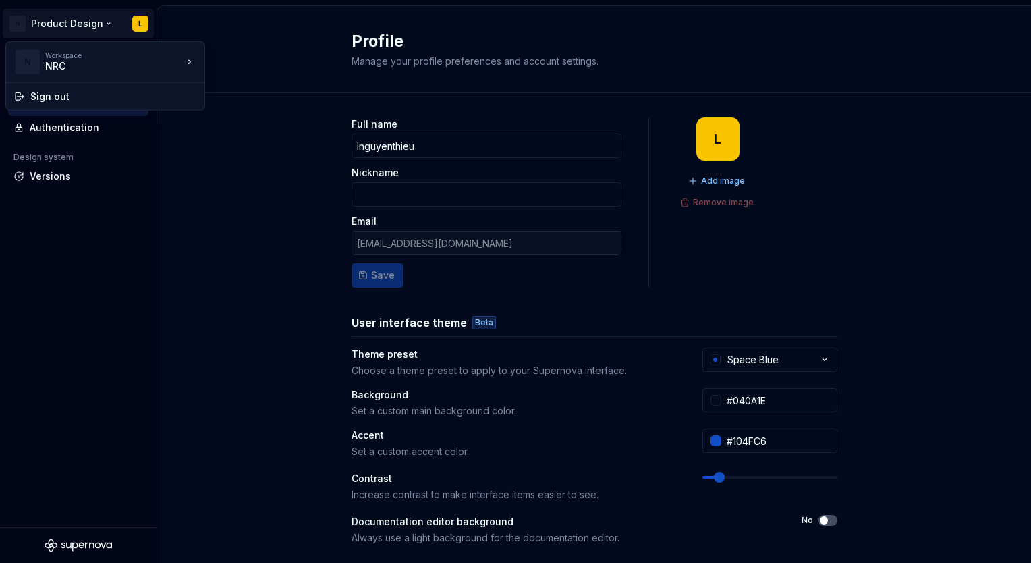
click at [78, 26] on html "N Product Design L Back Account Profile Authentication Design system Versions P…" at bounding box center [515, 281] width 1031 height 563
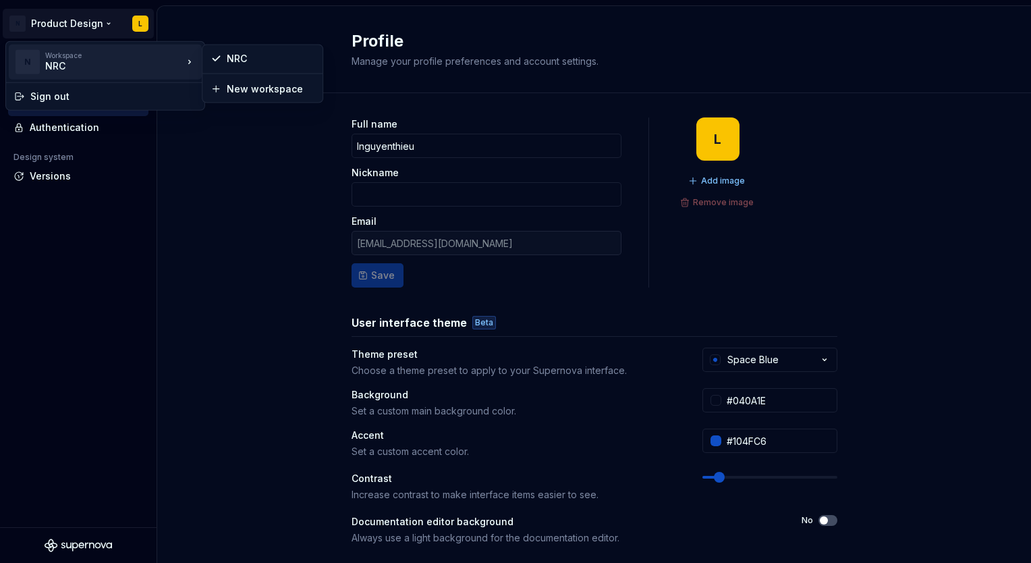
click at [59, 69] on div "NRC" at bounding box center [102, 65] width 115 height 13
click at [110, 59] on div "NRC" at bounding box center [102, 65] width 115 height 13
click at [51, 57] on div "Workspace" at bounding box center [114, 55] width 138 height 8
click at [267, 50] on div "NRC" at bounding box center [262, 59] width 115 height 22
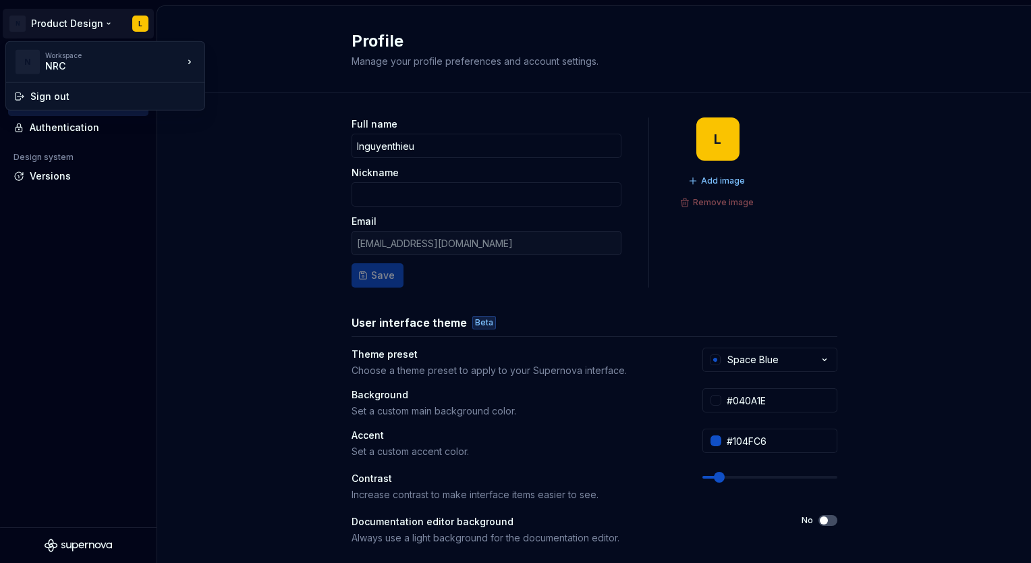
click at [69, 18] on html "N Product Design L Back Account Profile Authentication Design system Versions P…" at bounding box center [515, 281] width 1031 height 563
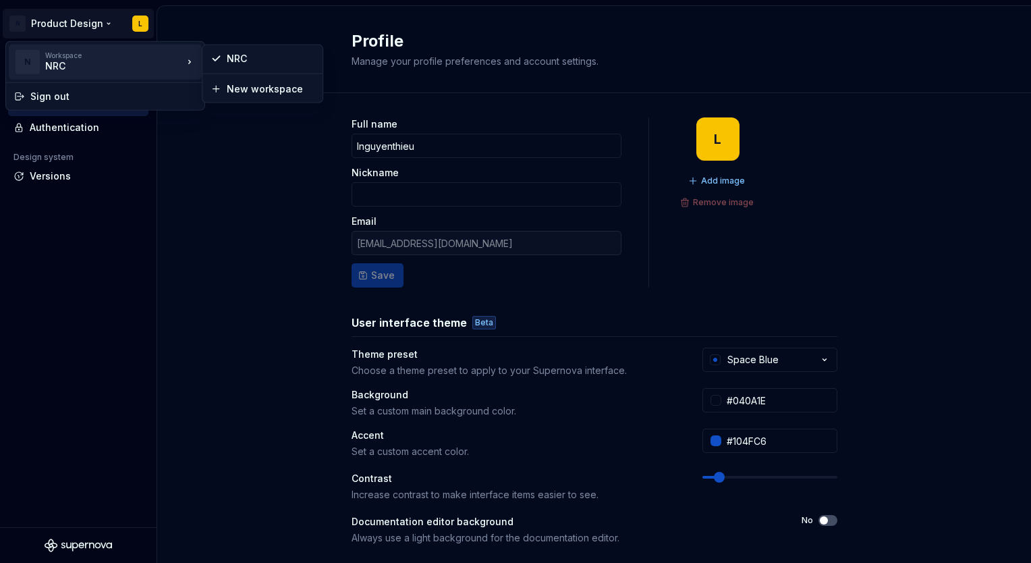
click at [116, 72] on div "NRC" at bounding box center [102, 65] width 115 height 13
click at [11, 65] on div "N Workspace NRC" at bounding box center [105, 62] width 193 height 35
click at [50, 50] on div "N Workspace NRC" at bounding box center [98, 62] width 169 height 35
click at [30, 55] on div "N" at bounding box center [28, 62] width 24 height 24
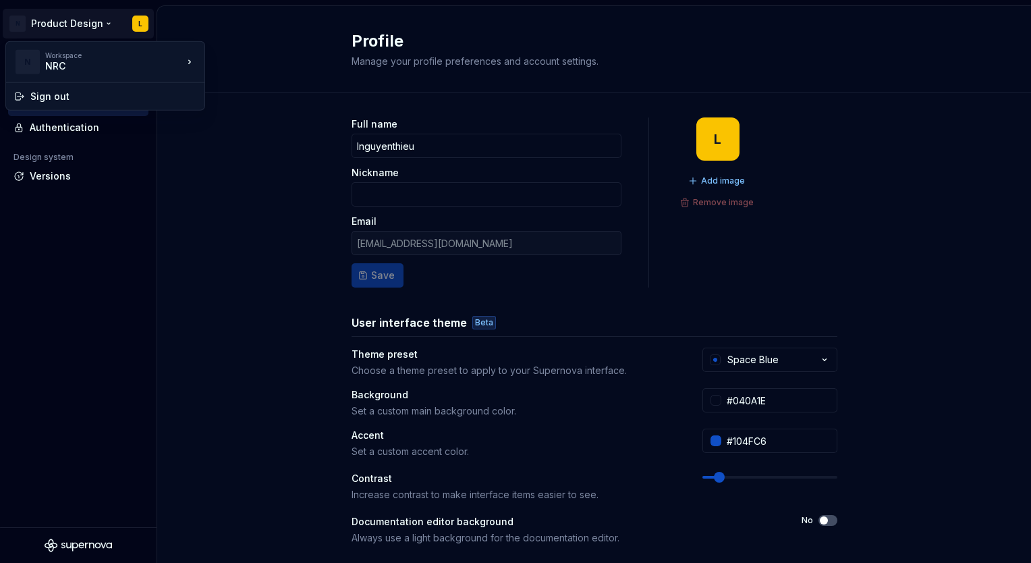
click at [277, 250] on html "N Product Design L Back Account Profile Authentication Design system Versions P…" at bounding box center [515, 281] width 1031 height 563
click at [80, 24] on html "N Product Design L Back Account Profile Authentication Design system Versions P…" at bounding box center [515, 281] width 1031 height 563
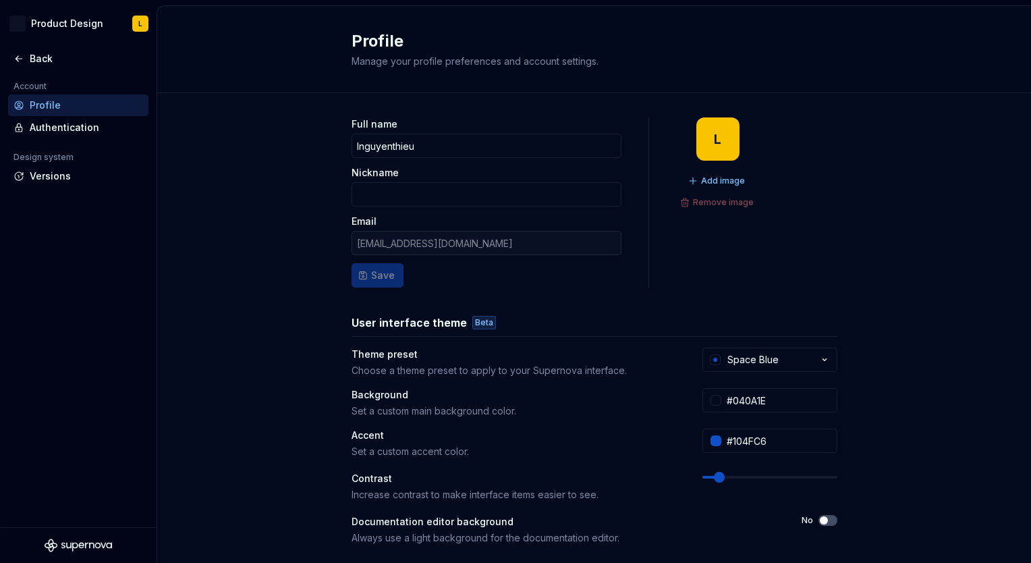
click at [195, 247] on html "N Product Design L Back Account Profile Authentication Design system Versions P…" at bounding box center [515, 281] width 1031 height 563
click at [16, 52] on div "Back" at bounding box center [78, 58] width 130 height 13
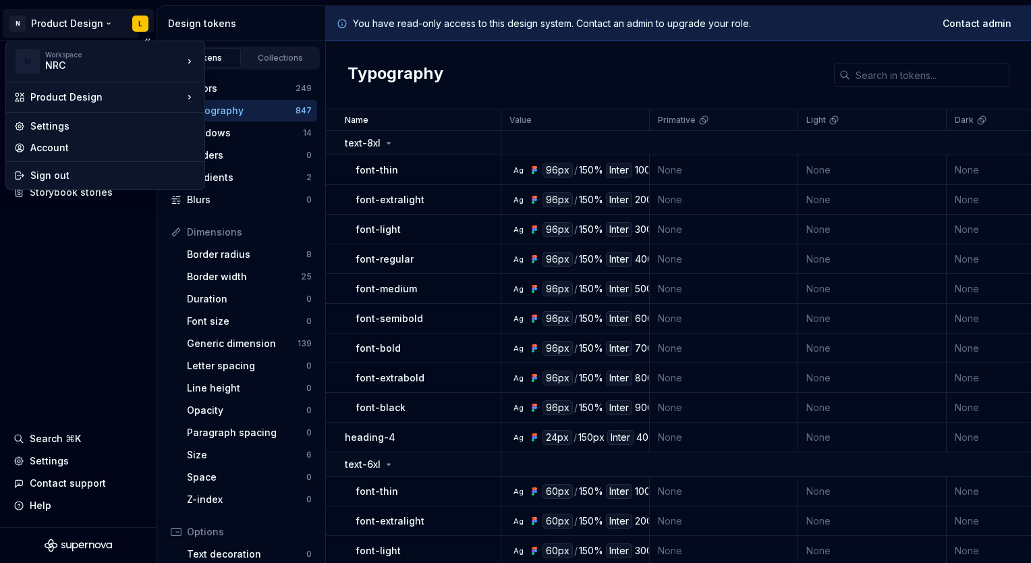
click at [57, 22] on html "N Product Design L Documentation Design system data Design tokens Components As…" at bounding box center [515, 281] width 1031 height 563
click at [65, 314] on html "N Product Design L Documentation Design system data Design tokens Components As…" at bounding box center [515, 281] width 1031 height 563
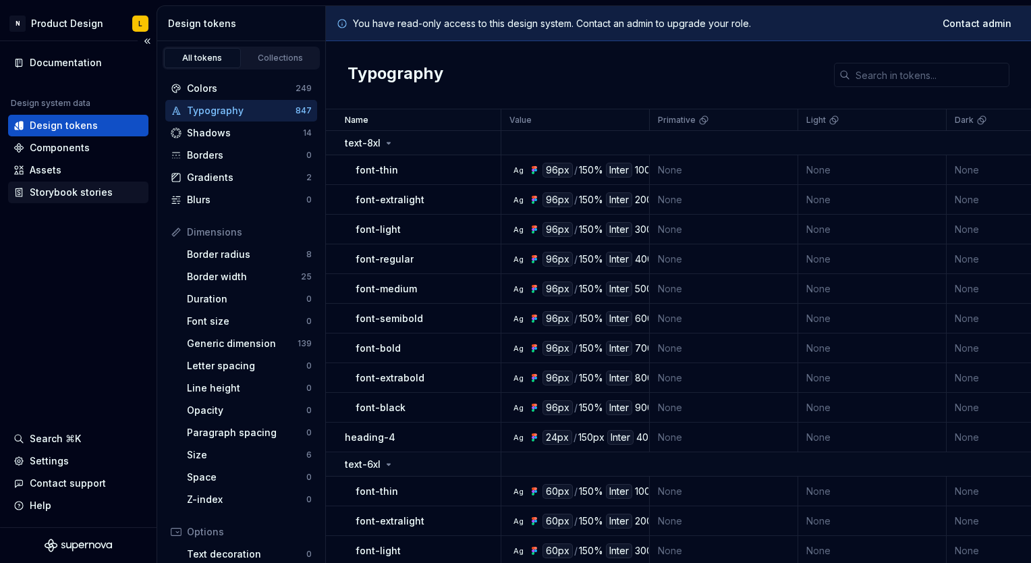
click at [60, 184] on div "Storybook stories" at bounding box center [78, 193] width 140 height 22
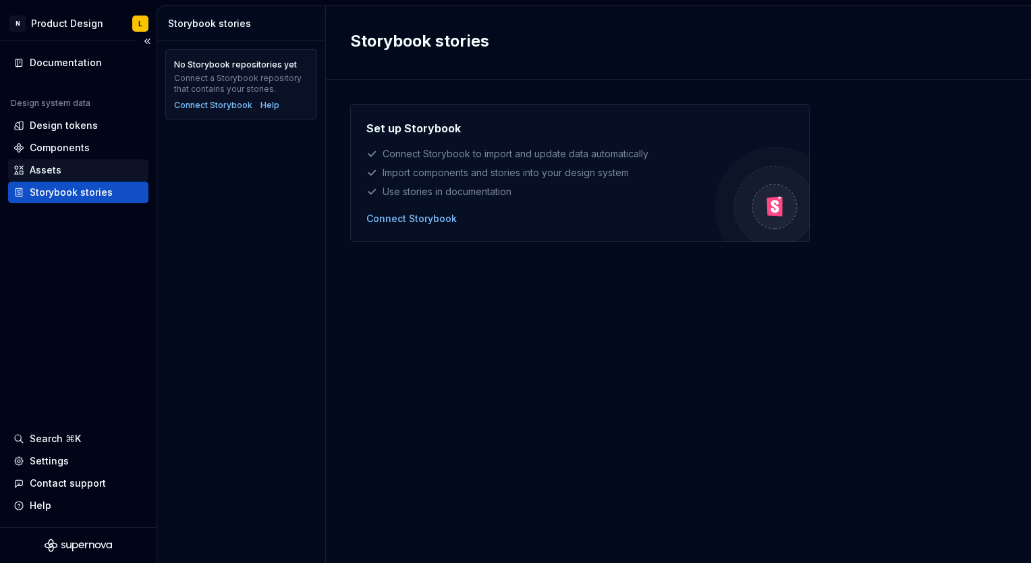
click at [55, 170] on div "Assets" at bounding box center [46, 169] width 32 height 13
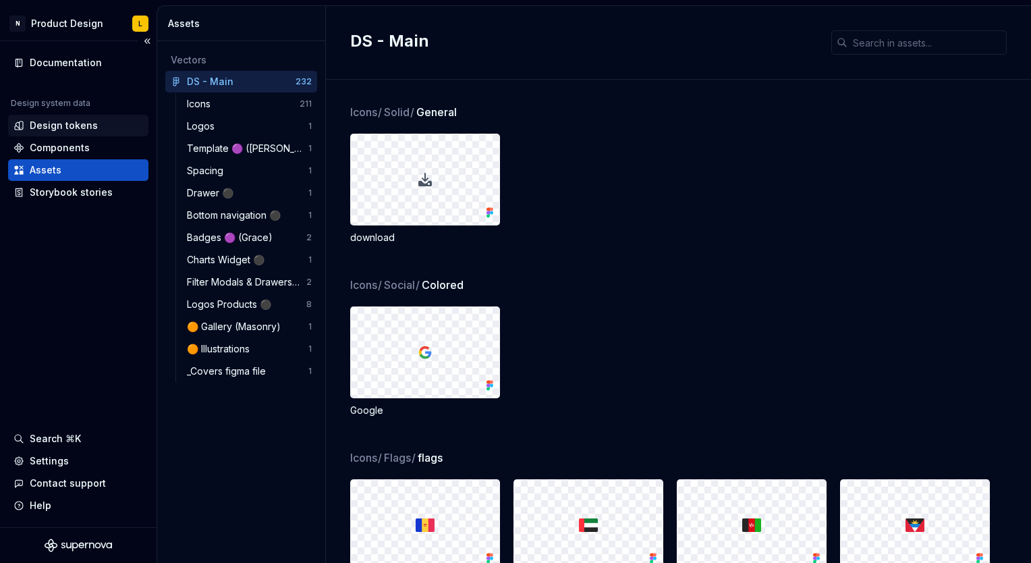
click at [95, 128] on div "Design tokens" at bounding box center [78, 125] width 130 height 13
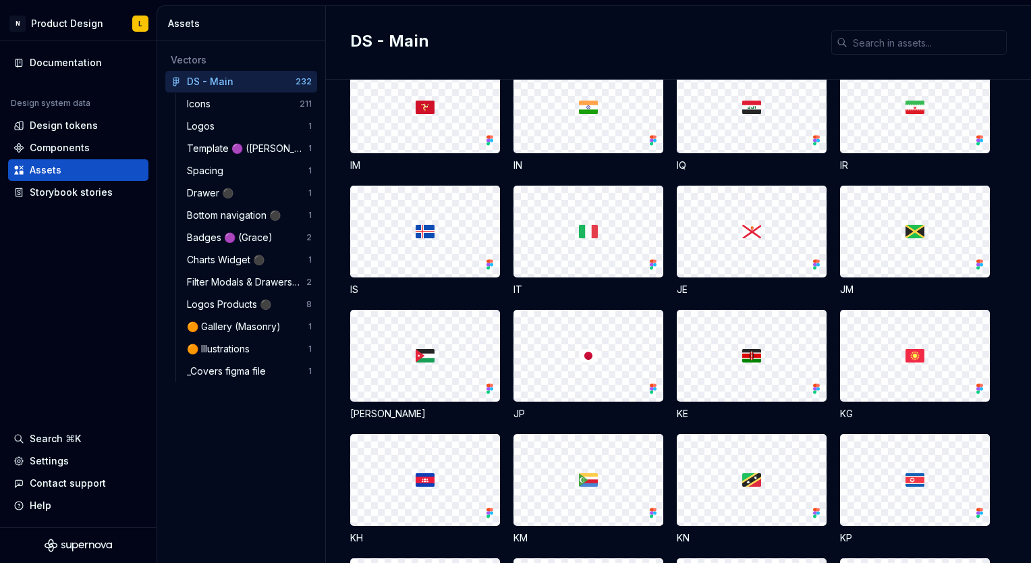
scroll to position [2879, 0]
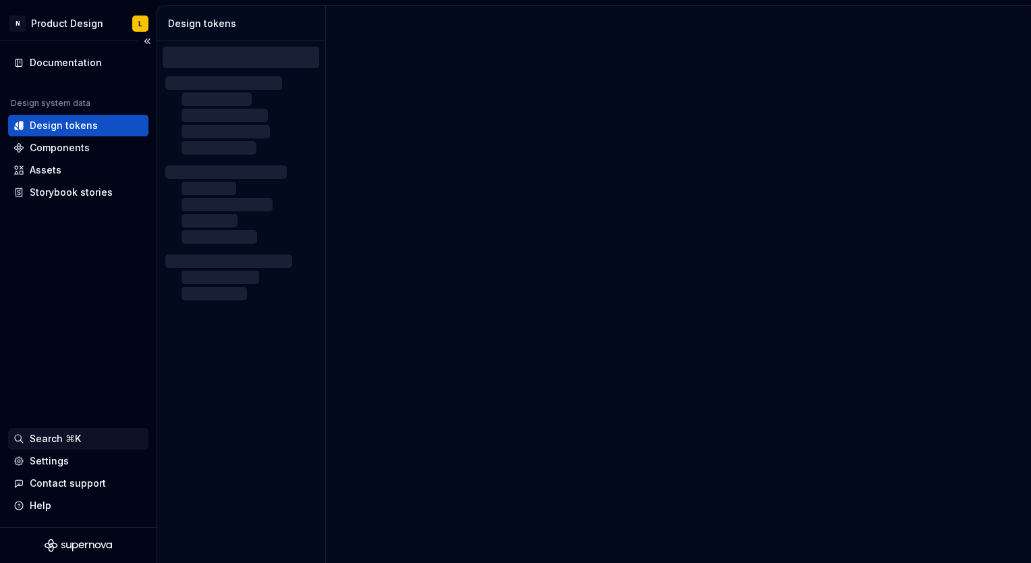
click at [75, 434] on div "Search ⌘K" at bounding box center [55, 438] width 51 height 13
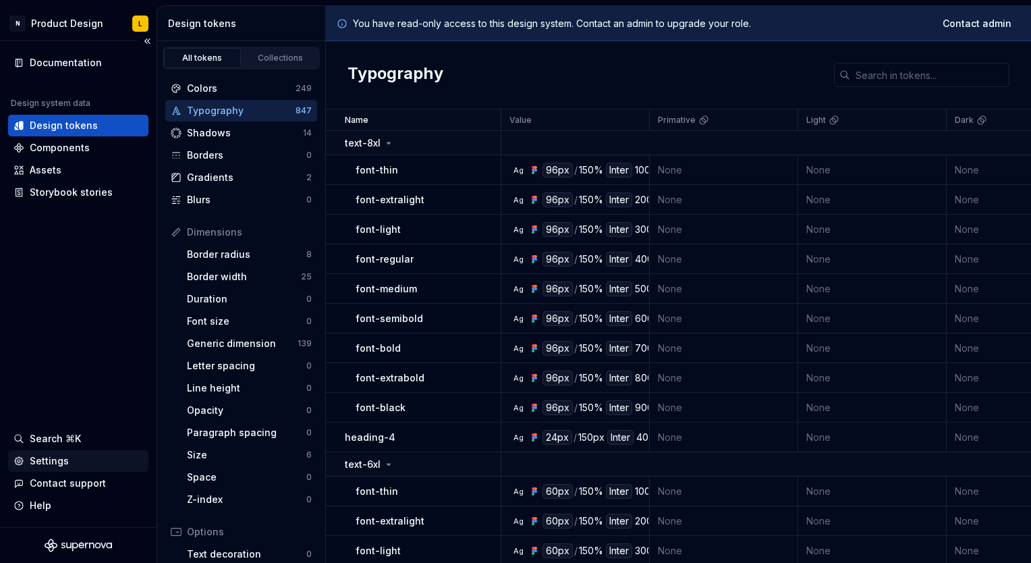
click at [59, 460] on div "Settings" at bounding box center [49, 460] width 39 height 13
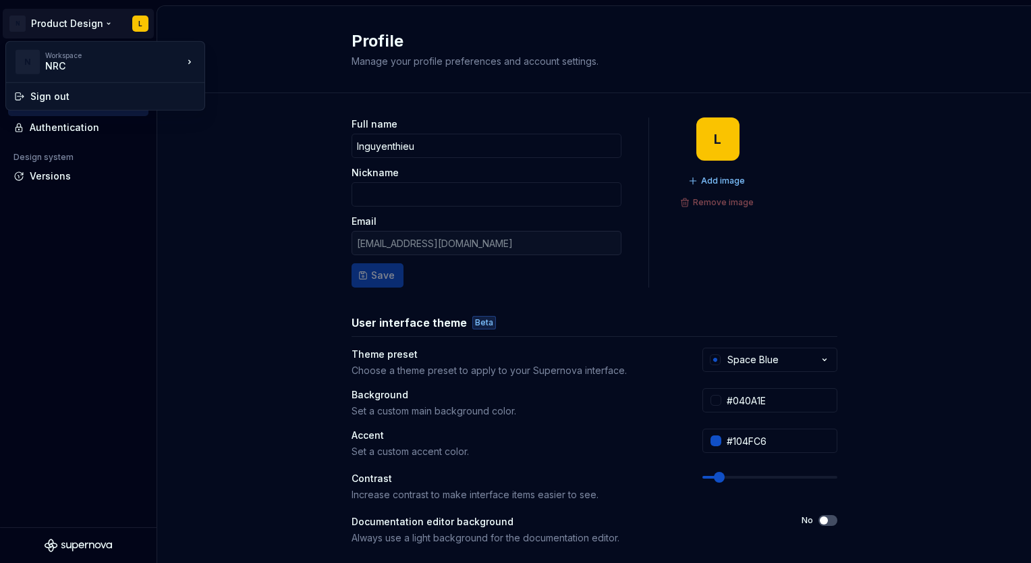
click at [75, 25] on html "N Product Design L Back Account Profile Authentication Design system Versions P…" at bounding box center [515, 281] width 1031 height 563
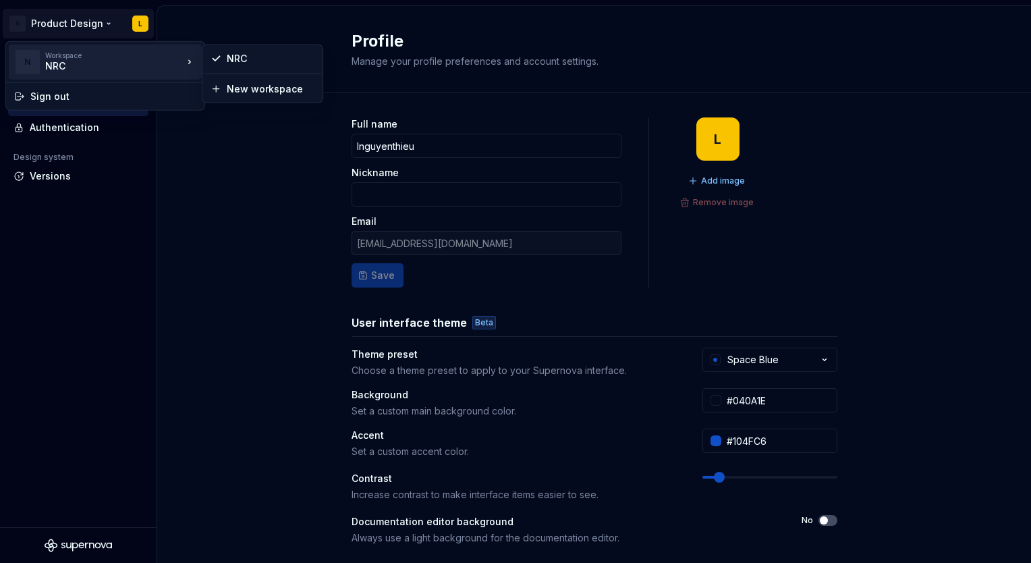
click at [62, 69] on div "NRC" at bounding box center [102, 65] width 115 height 13
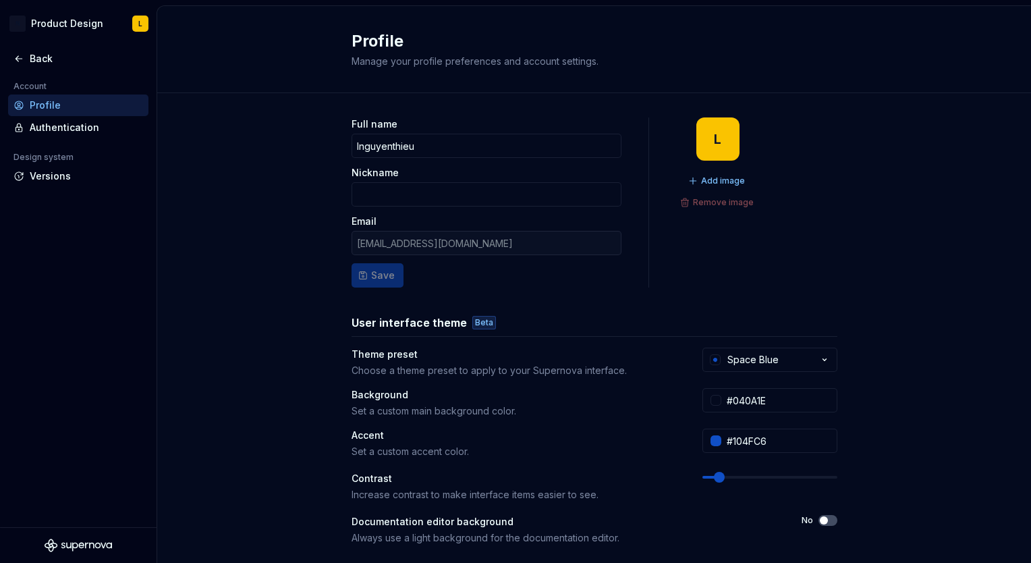
click at [224, 254] on html "N Product Design L Back Account Profile Authentication Design system Versions P…" at bounding box center [515, 281] width 1031 height 563
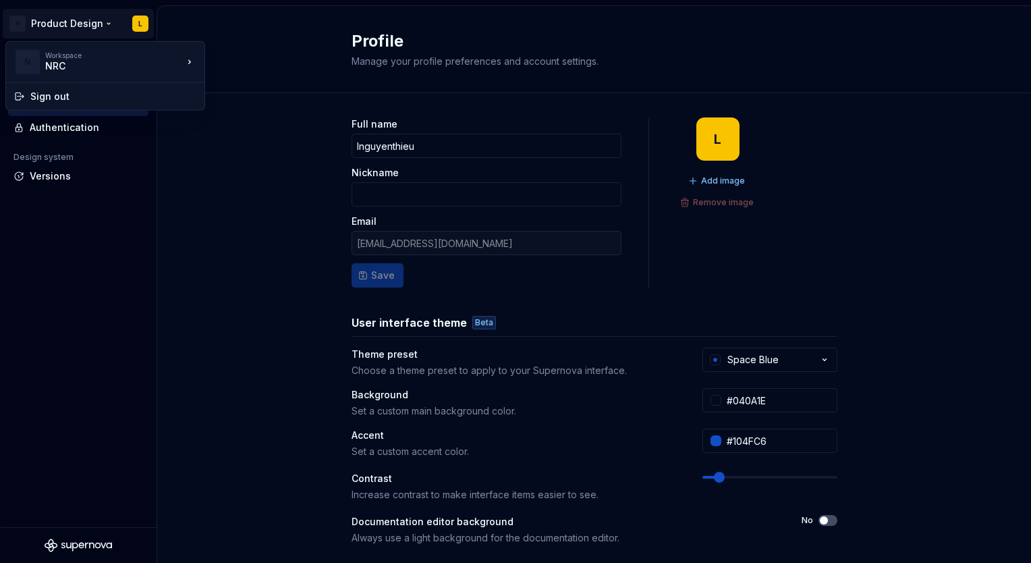
click at [59, 15] on html "N Product Design L Back Account Profile Authentication Design system Versions P…" at bounding box center [515, 281] width 1031 height 563
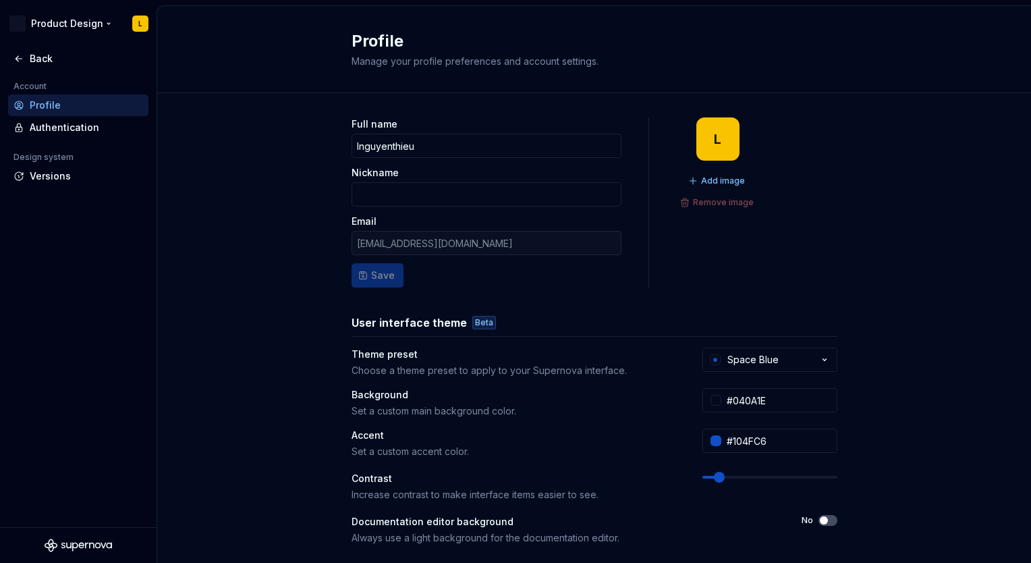
click at [143, 20] on html "N Product Design L Back Account Profile Authentication Design system Versions P…" at bounding box center [515, 281] width 1031 height 563
click at [93, 20] on html "N Product Design L Back Account Profile Authentication Design system Versions P…" at bounding box center [515, 281] width 1031 height 563
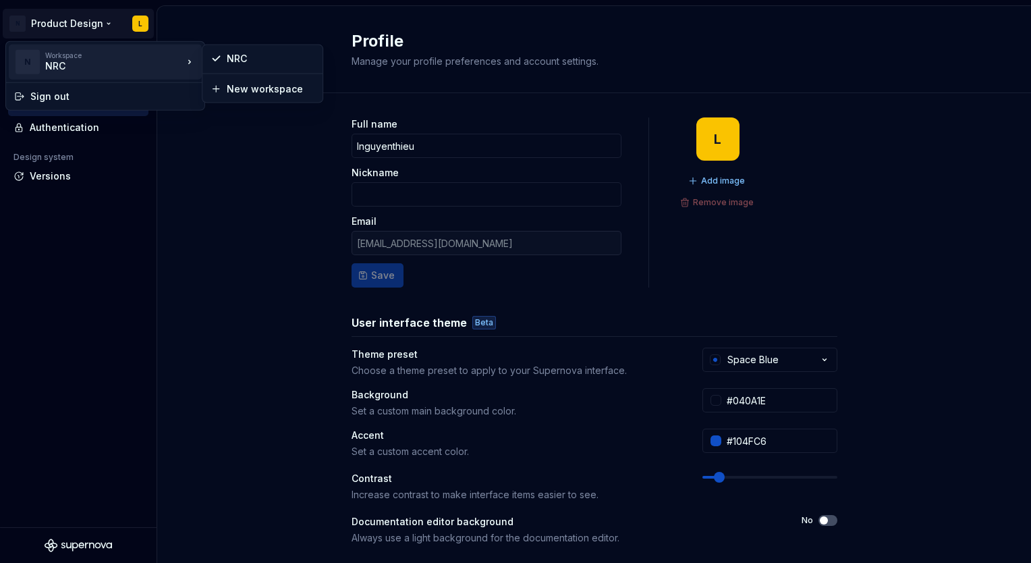
click at [57, 74] on div "N Workspace NRC" at bounding box center [98, 62] width 169 height 35
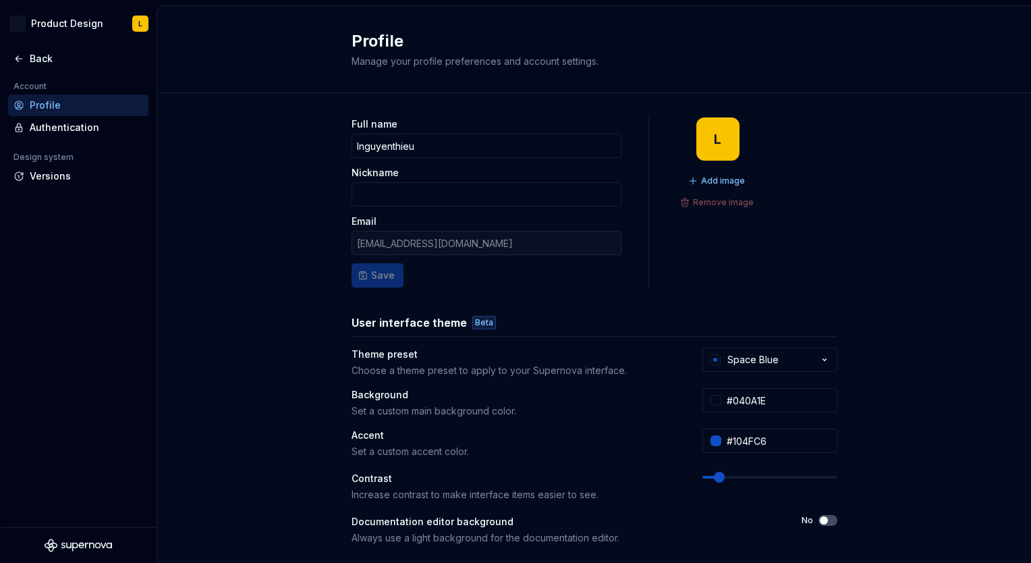
drag, startPoint x: 181, startPoint y: 210, endPoint x: 177, endPoint y: 202, distance: 9.1
click at [181, 211] on html "N Product Design L Back Account Profile Authentication Design system Versions P…" at bounding box center [515, 281] width 1031 height 563
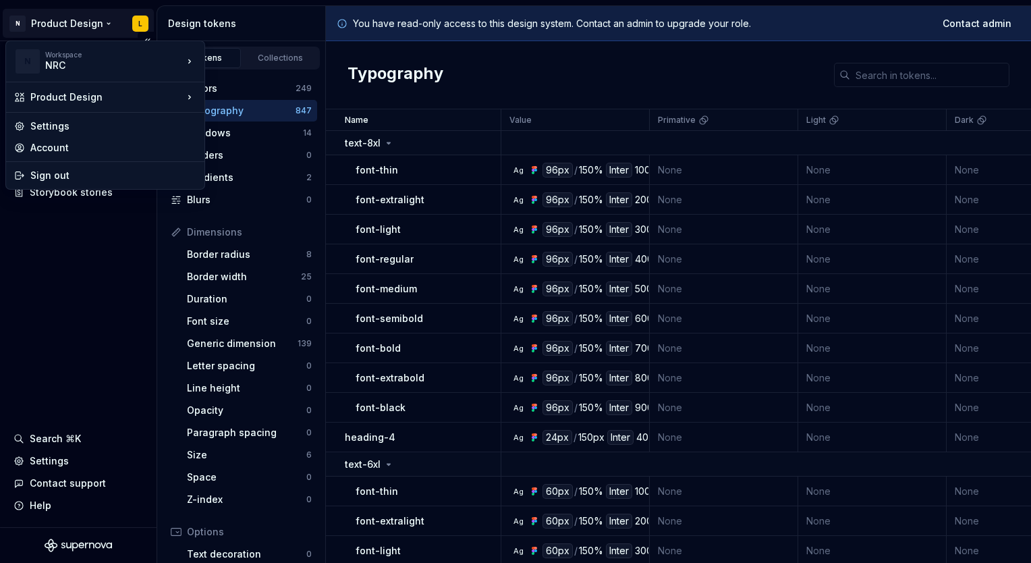
click at [84, 15] on html "N Product Design L Documentation Design system data Design tokens Components As…" at bounding box center [515, 281] width 1031 height 563
click at [135, 101] on div "Product Design" at bounding box center [106, 96] width 153 height 13
click at [90, 152] on div "Account" at bounding box center [113, 147] width 166 height 13
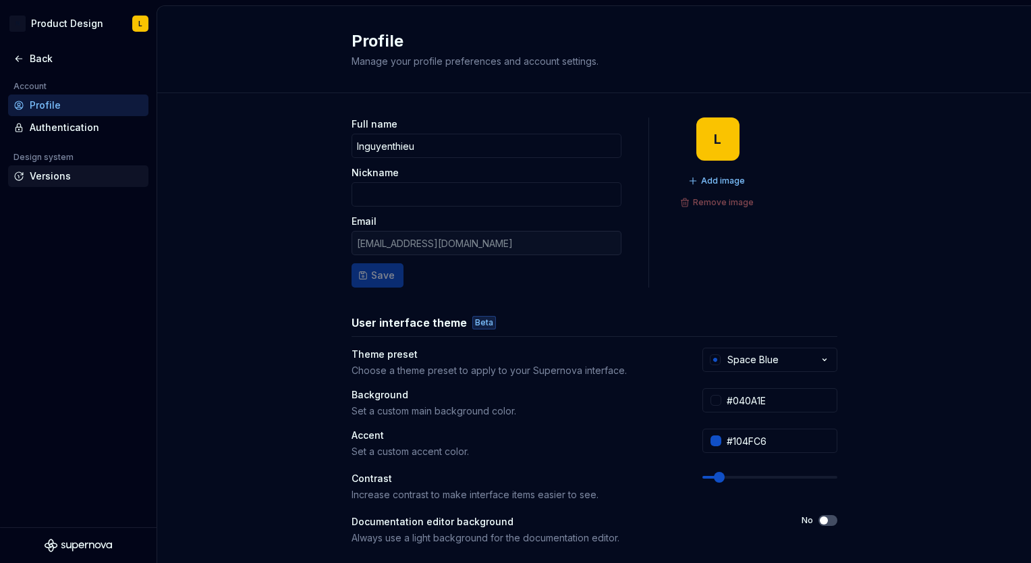
click at [40, 172] on div "Versions" at bounding box center [86, 175] width 113 height 13
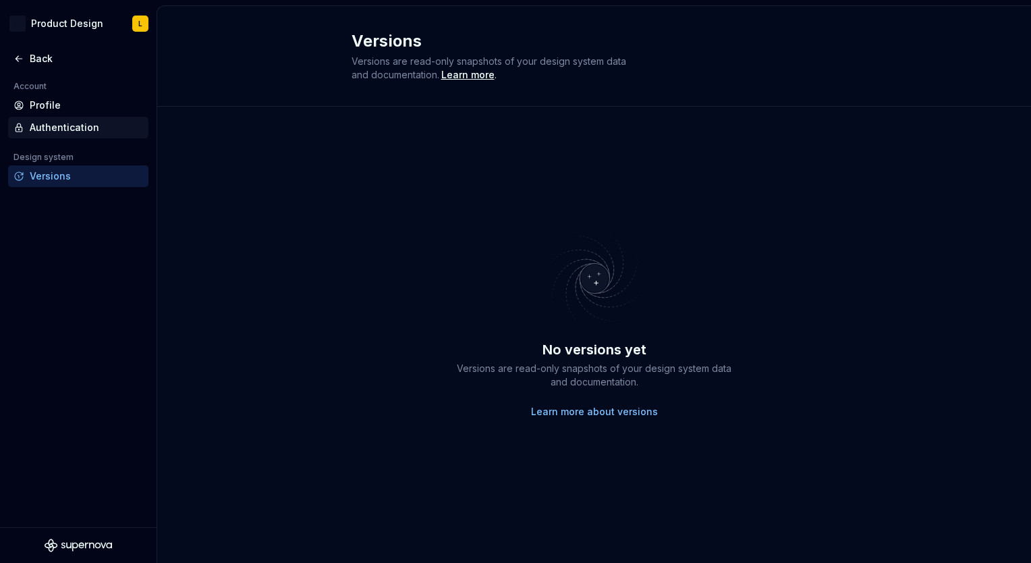
click at [59, 128] on div "Authentication" at bounding box center [86, 127] width 113 height 13
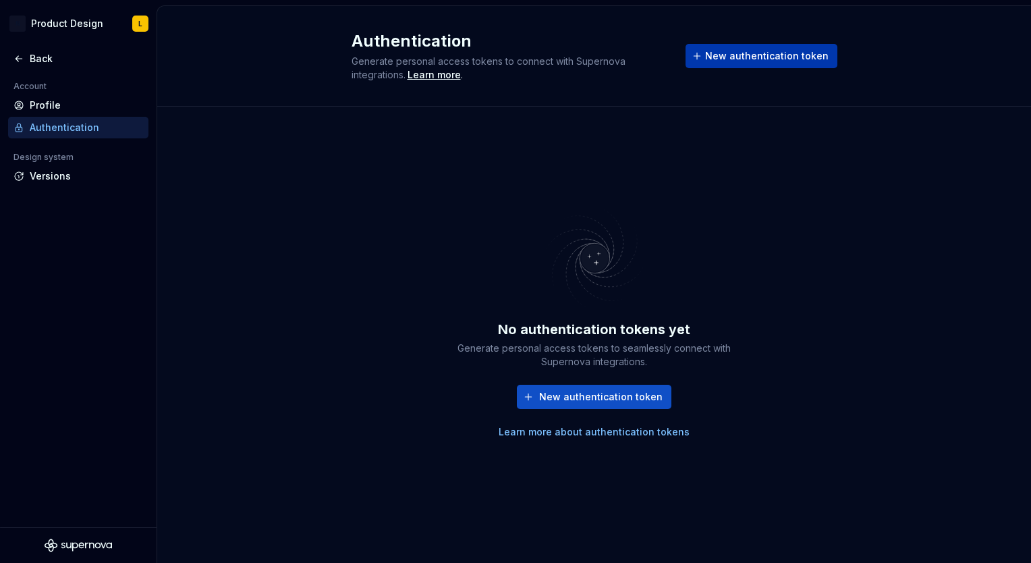
click at [776, 55] on span "New authentication token" at bounding box center [767, 55] width 124 height 13
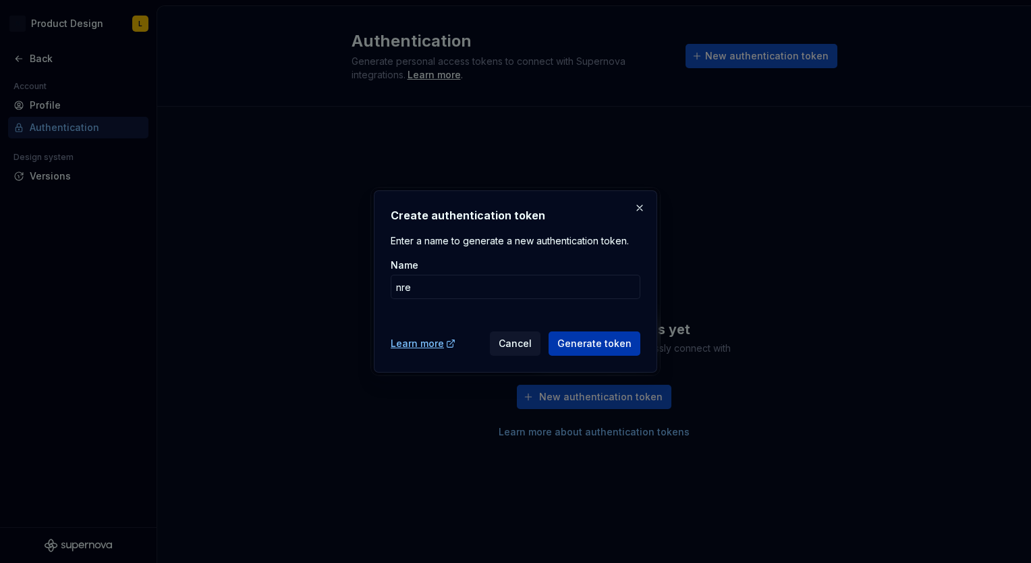
type input "nre"
click at [586, 341] on span "Generate token" at bounding box center [594, 343] width 74 height 13
